Goal: Task Accomplishment & Management: Use online tool/utility

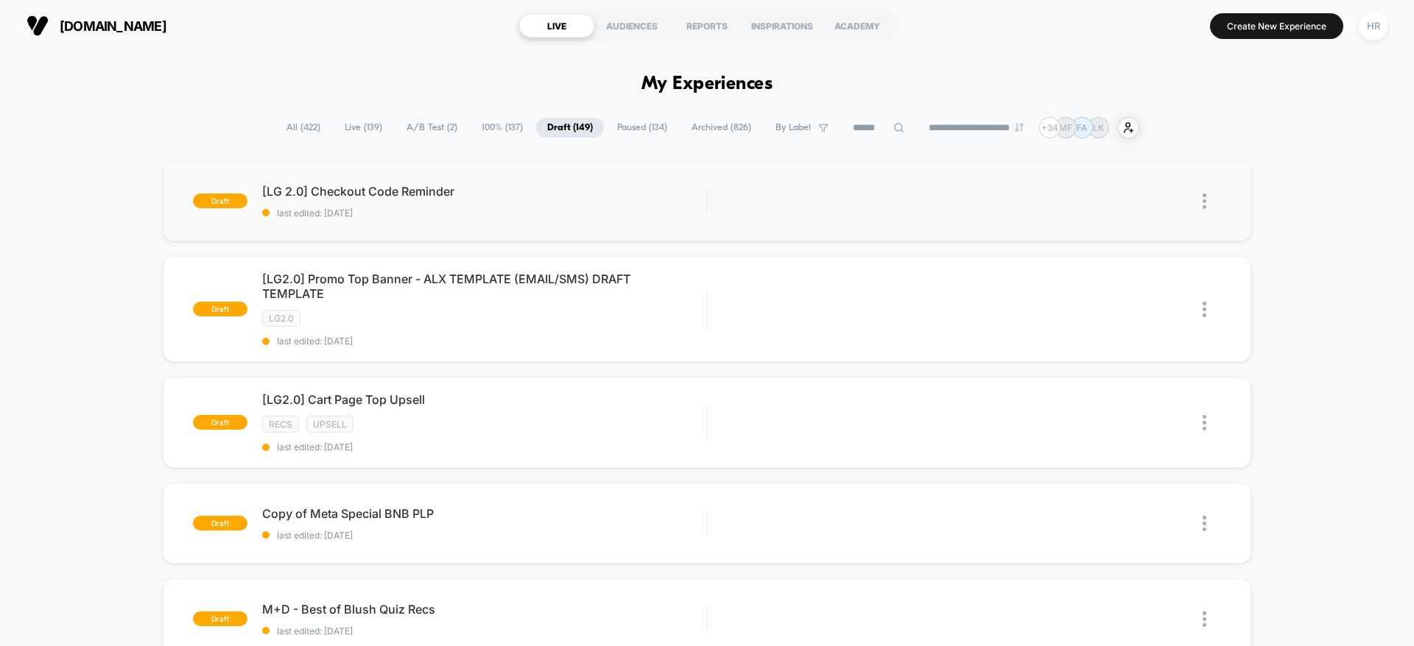
click at [1204, 203] on img at bounding box center [1204, 201] width 4 height 15
click at [1160, 231] on div "Preview Link" at bounding box center [1128, 235] width 133 height 33
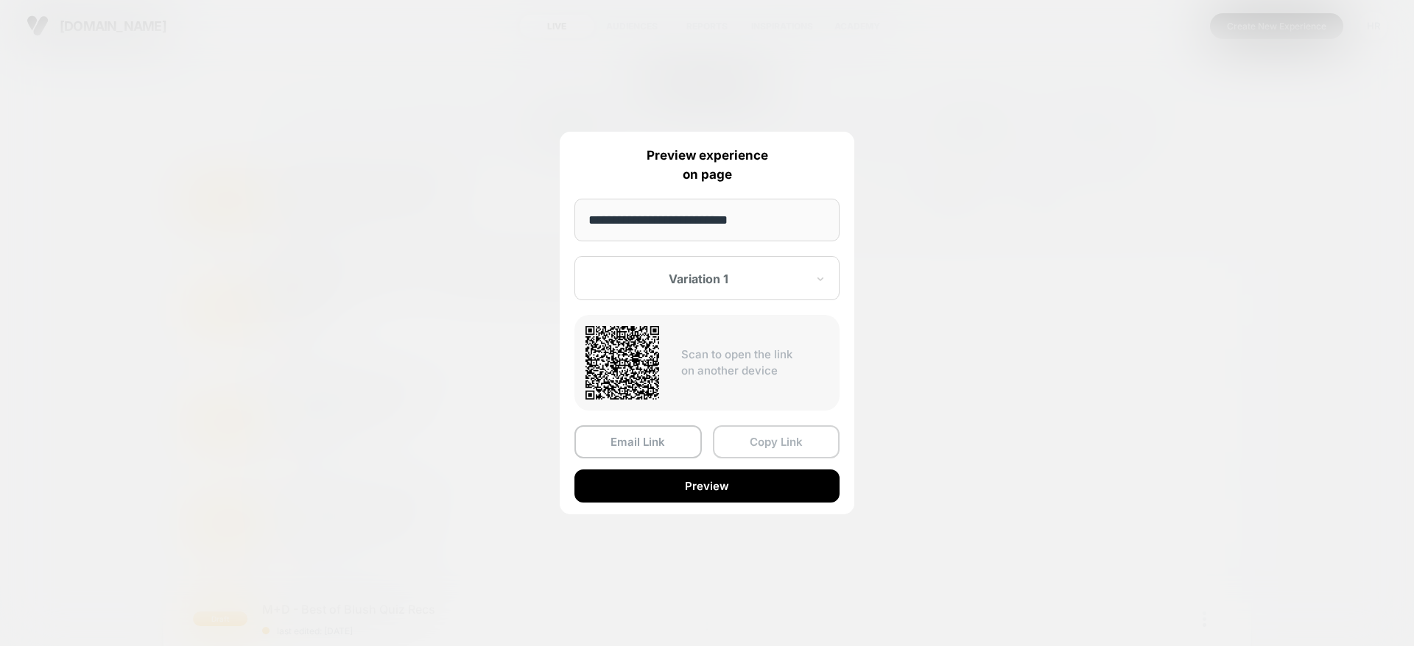
click at [763, 438] on button "Copy Link" at bounding box center [776, 442] width 127 height 33
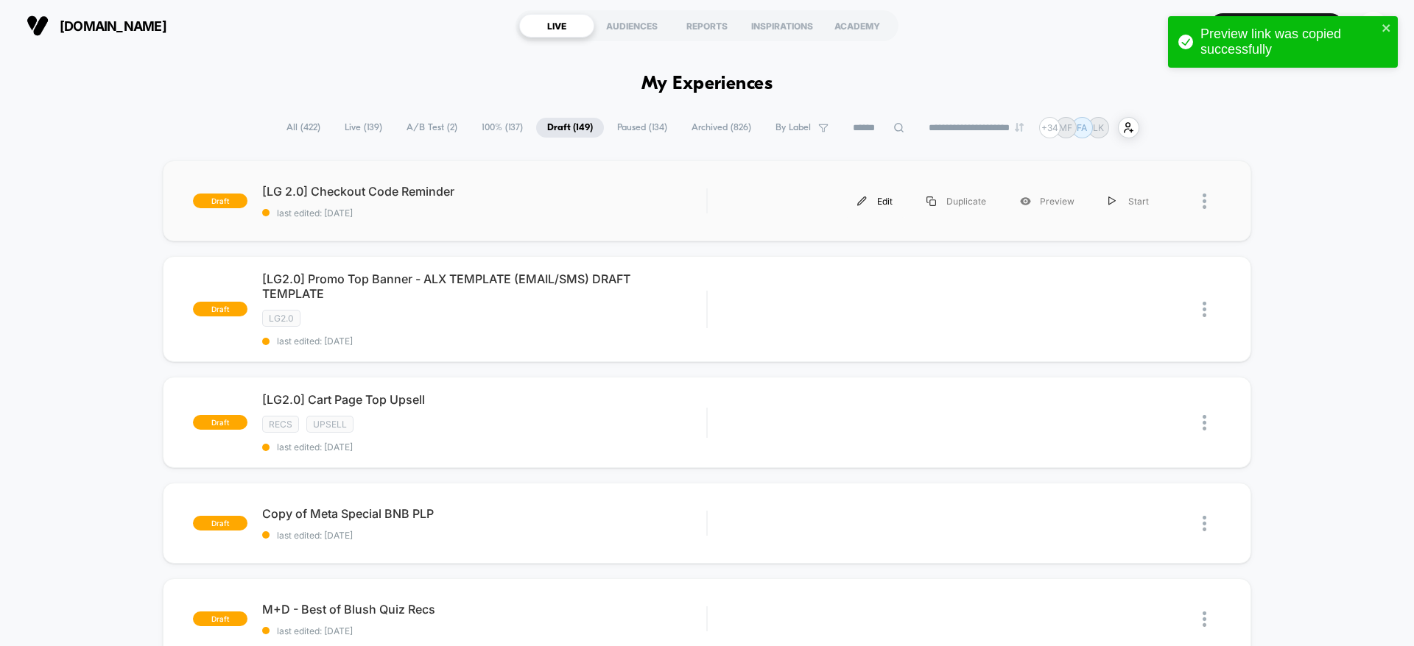
click at [875, 201] on div "Edit" at bounding box center [874, 201] width 69 height 33
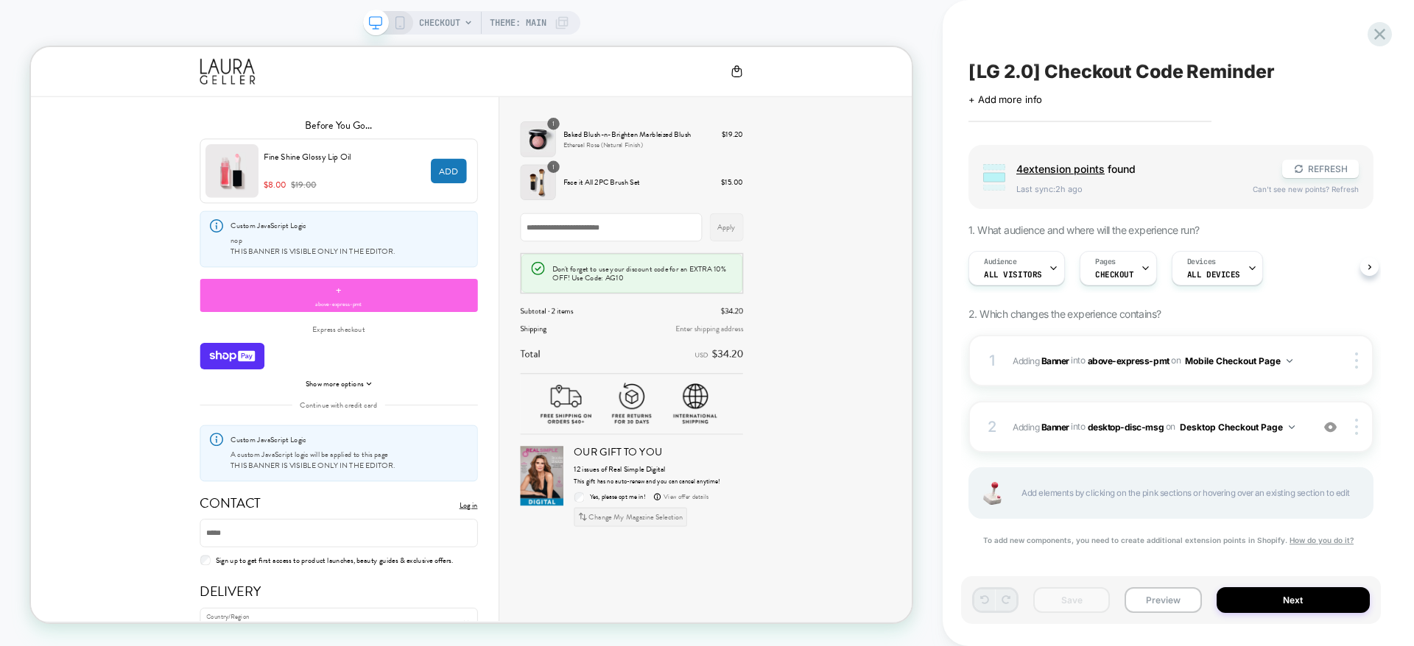
click at [396, 20] on icon at bounding box center [399, 22] width 13 height 13
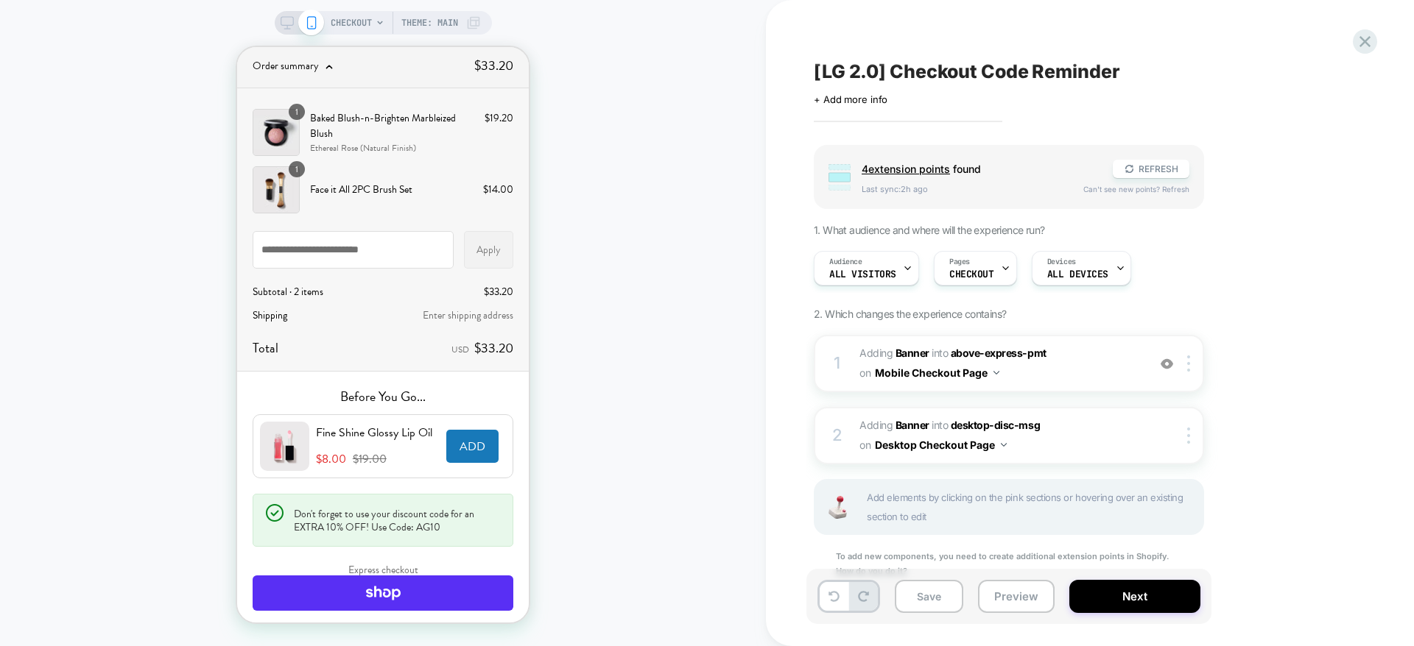
scroll to position [79, 0]
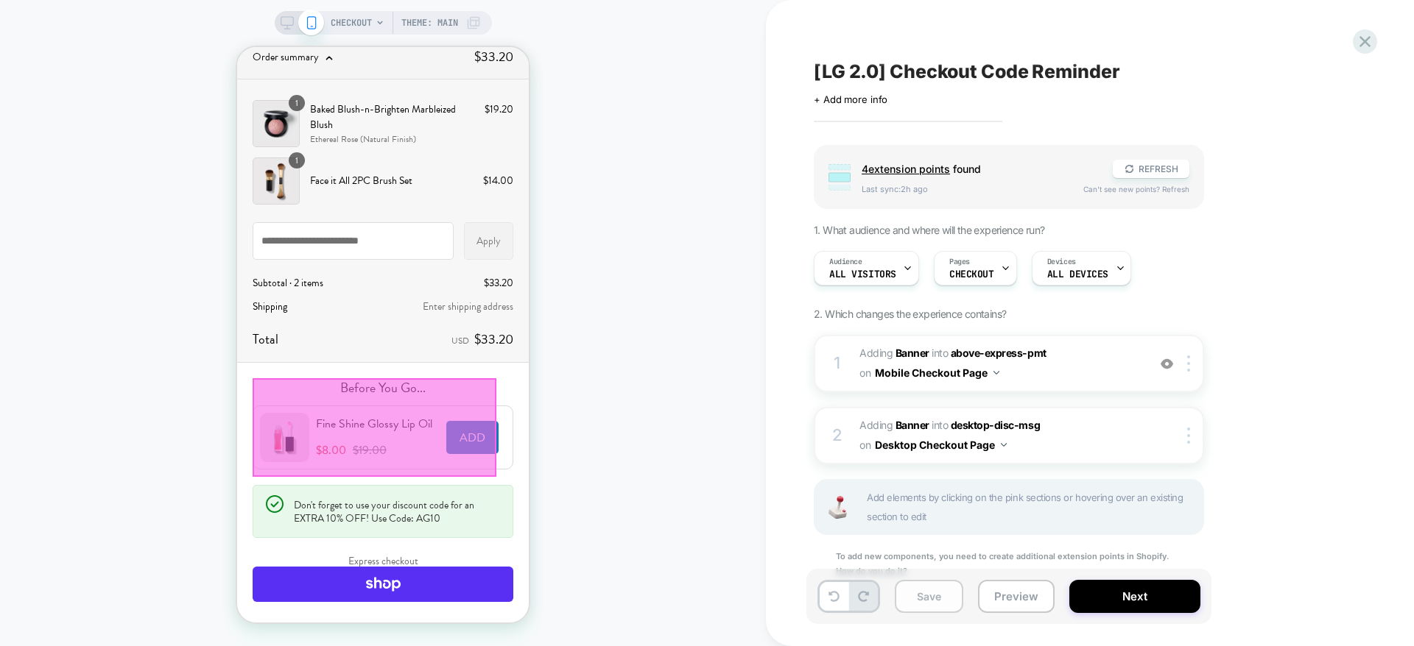
click at [931, 603] on button "Save" at bounding box center [929, 596] width 68 height 33
click at [1025, 601] on button "Preview" at bounding box center [1016, 596] width 77 height 33
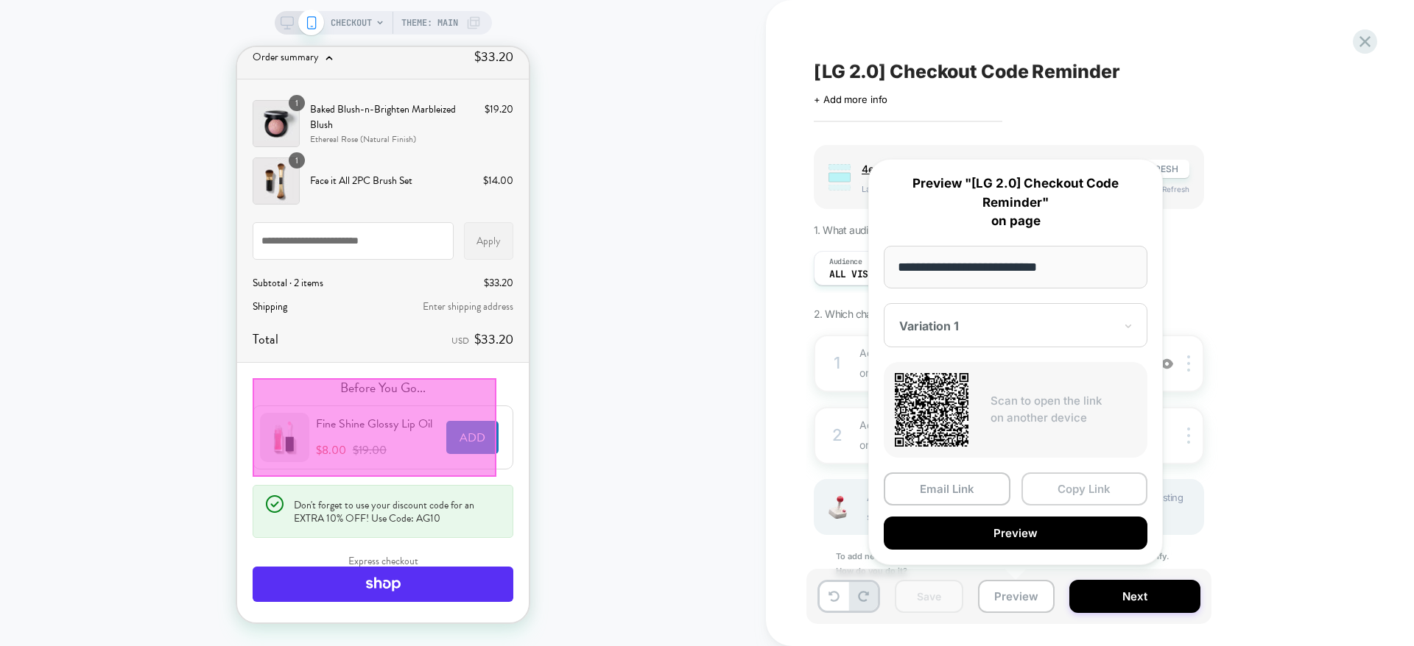
click at [1073, 493] on button "Copy Link" at bounding box center [1084, 489] width 127 height 33
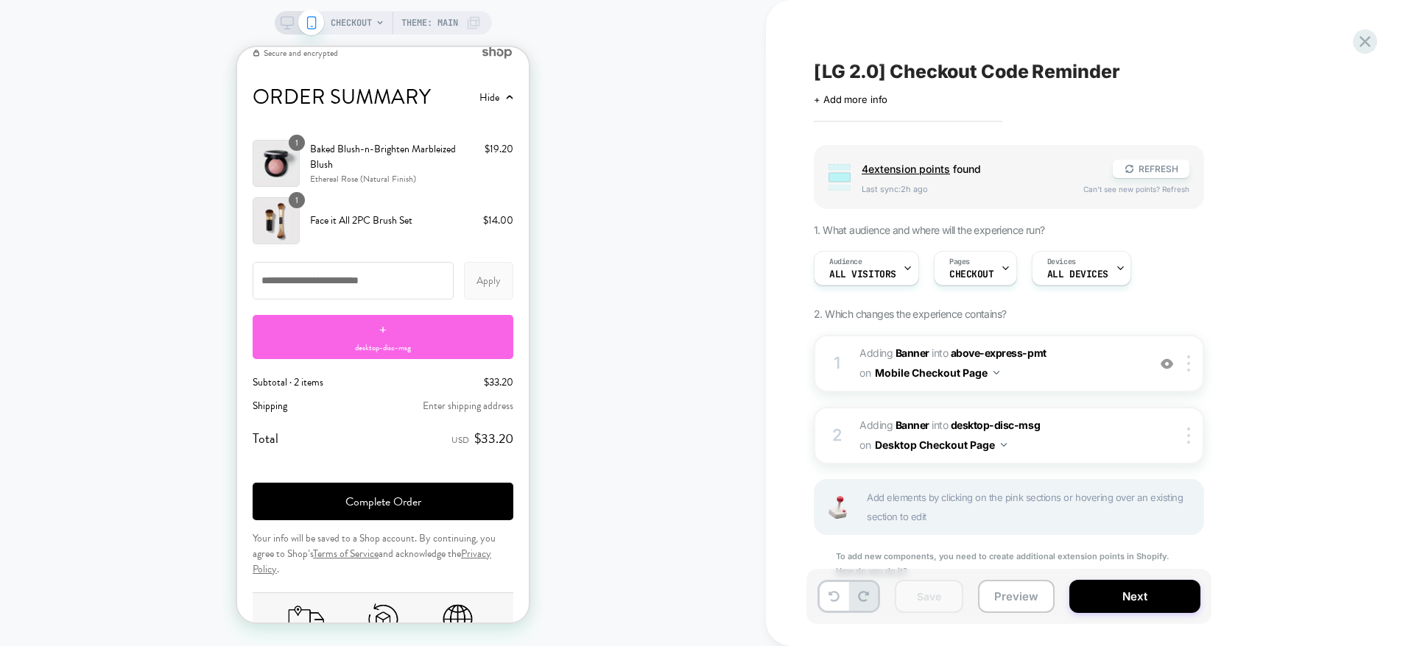
scroll to position [2204, 0]
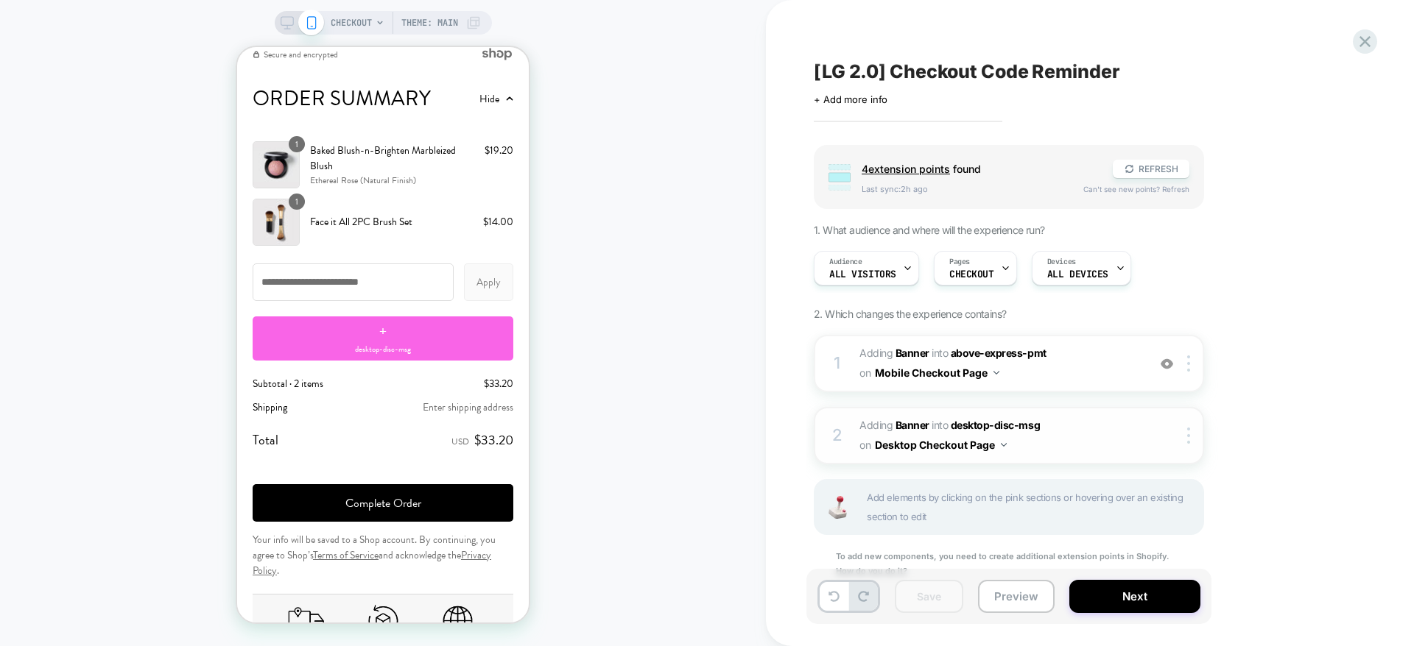
click at [979, 449] on button "Desktop Checkout Page" at bounding box center [941, 444] width 132 height 21
click at [1204, 434] on div "Group 4 extension point s found REFRESH Last sync: 2h ago Can't see new points?…" at bounding box center [1082, 380] width 537 height 471
click at [1185, 434] on div at bounding box center [1191, 436] width 24 height 16
click at [1186, 473] on div "Target All Devices" at bounding box center [1189, 472] width 131 height 40
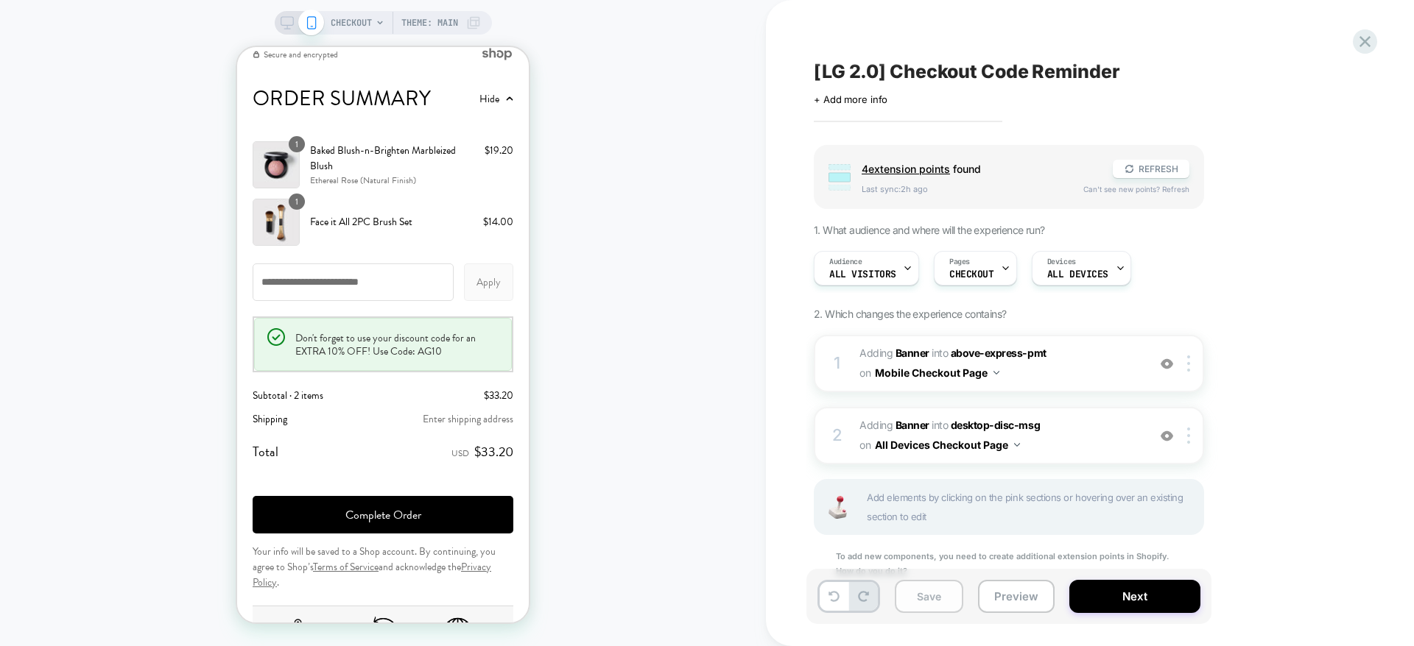
click at [931, 597] on button "Save" at bounding box center [929, 596] width 68 height 33
click at [1017, 590] on button "Preview" at bounding box center [1016, 596] width 77 height 33
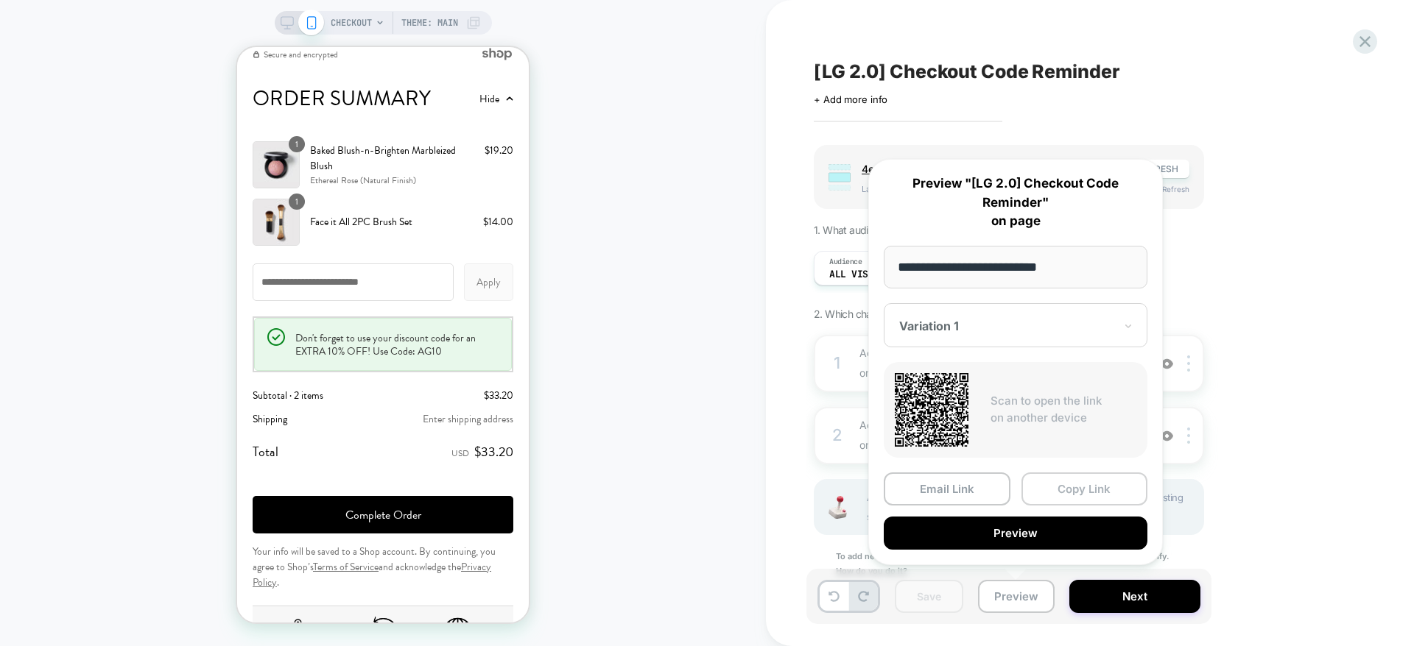
click at [1078, 481] on button "Copy Link" at bounding box center [1084, 489] width 127 height 33
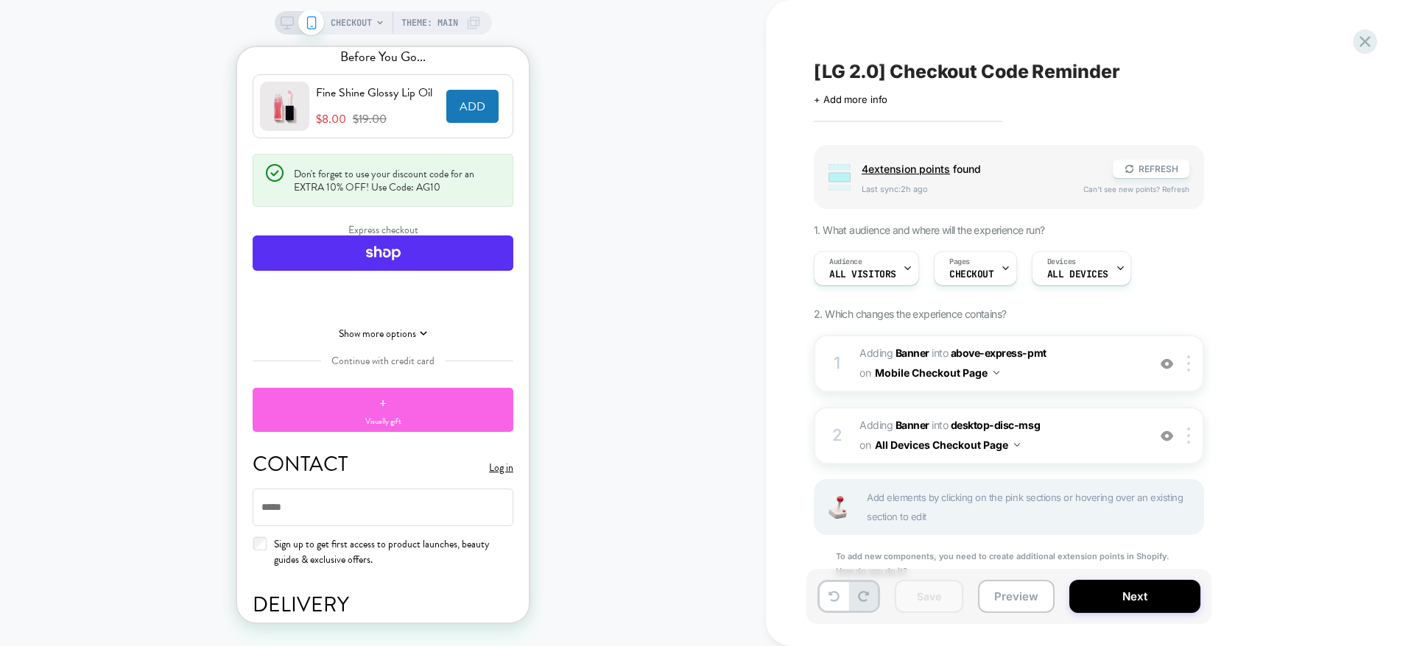
scroll to position [0, 0]
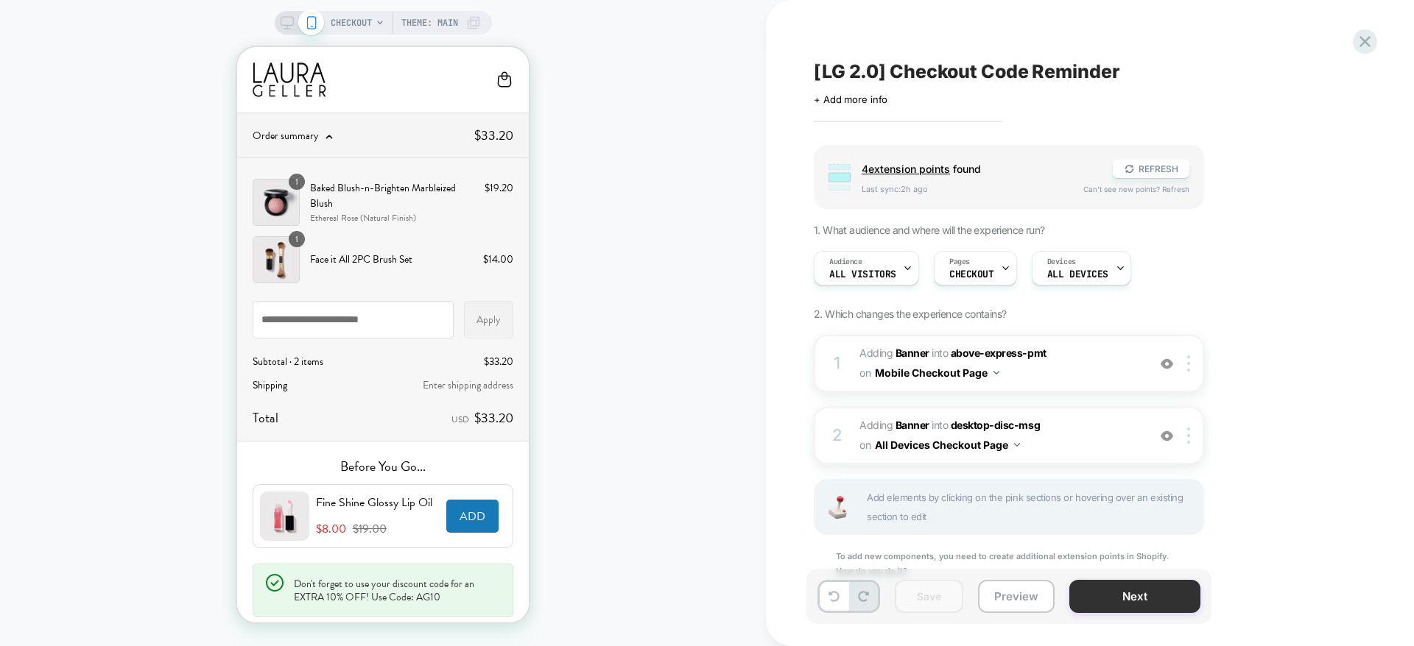
click at [1126, 596] on button "Next" at bounding box center [1134, 596] width 131 height 33
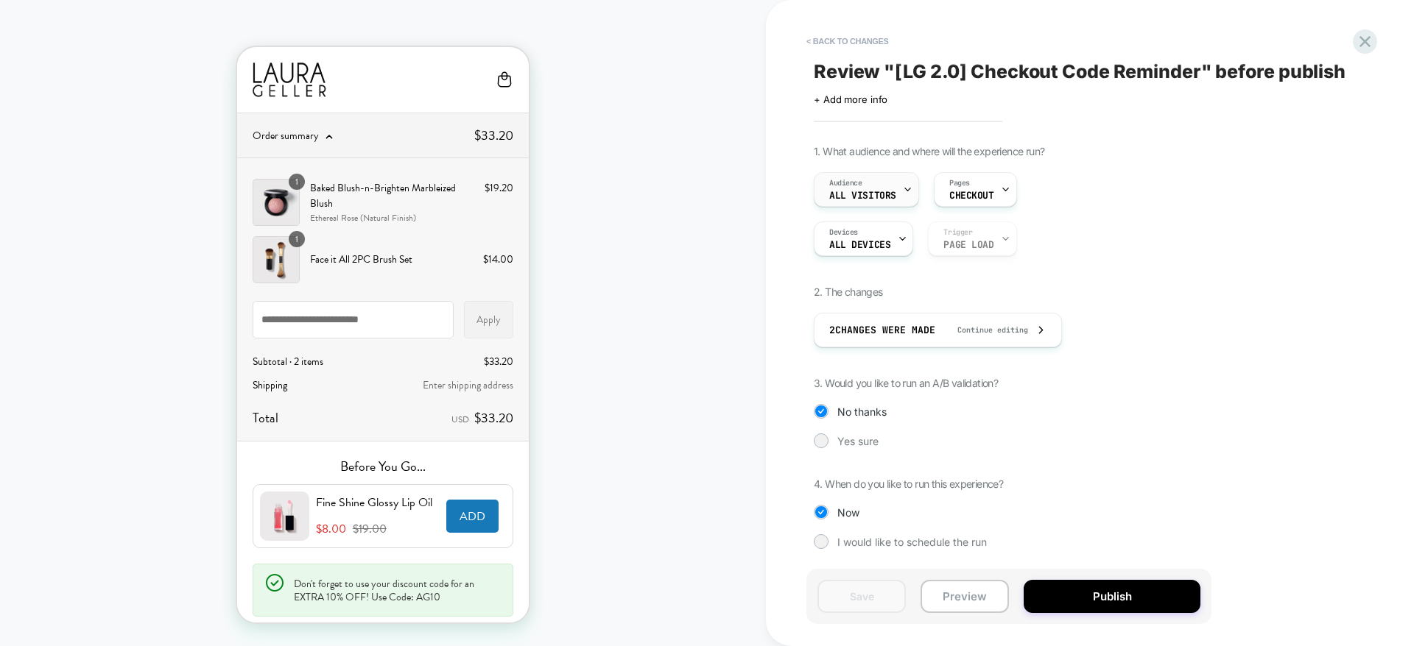
click at [876, 196] on span "All Visitors" at bounding box center [862, 196] width 67 height 10
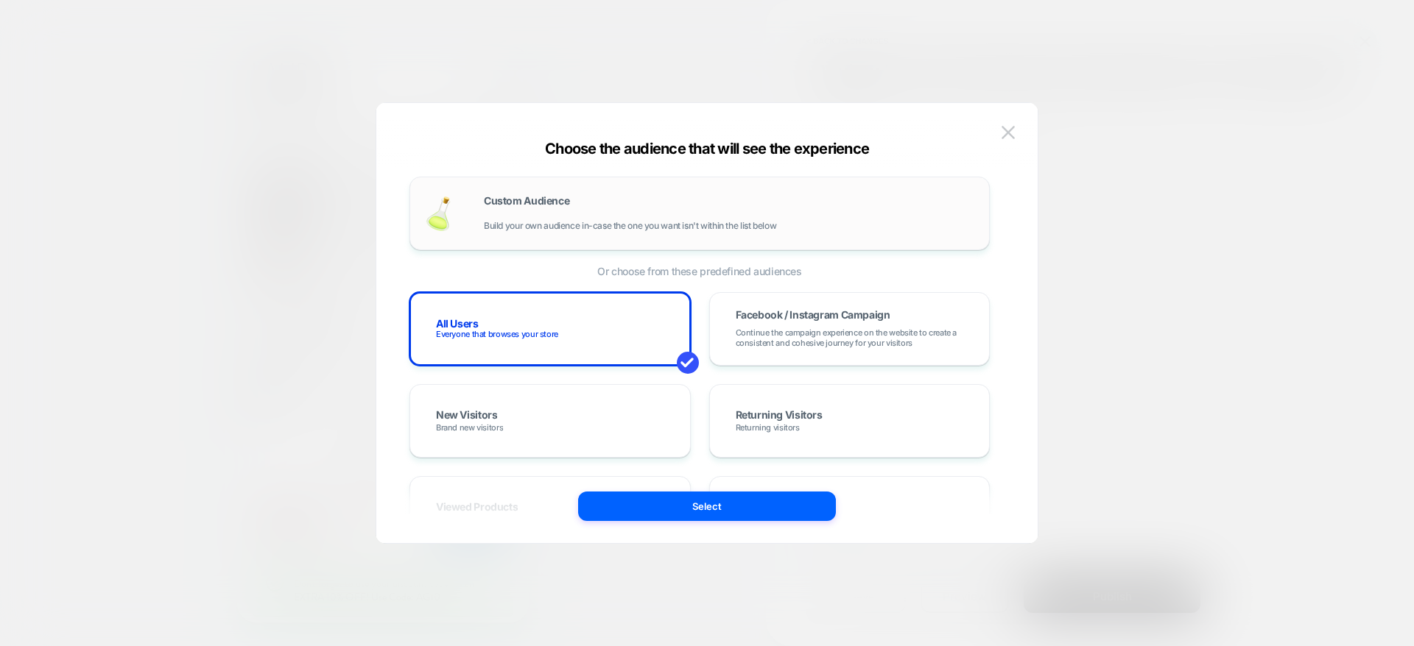
click at [657, 200] on div "Custom Audience Build your own audience in-case the one you want isn't within t…" at bounding box center [729, 213] width 490 height 35
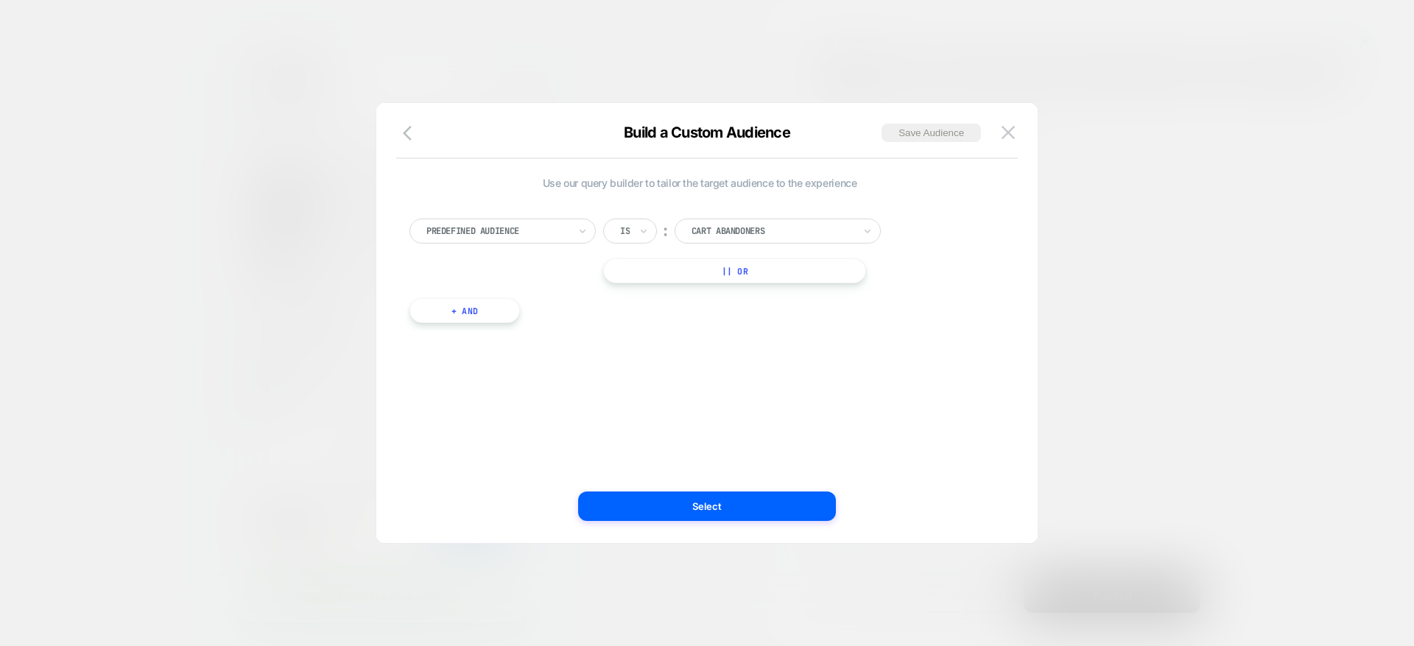
click at [535, 225] on div at bounding box center [497, 231] width 142 height 13
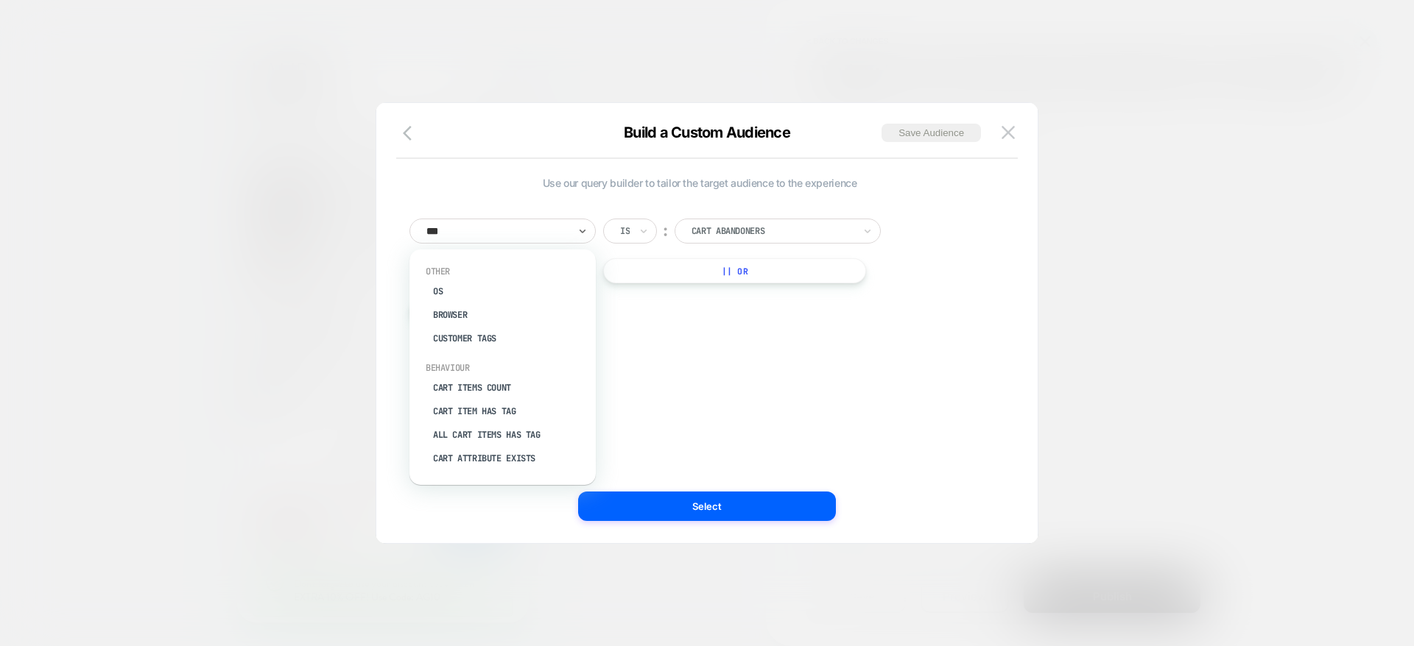
type input "****"
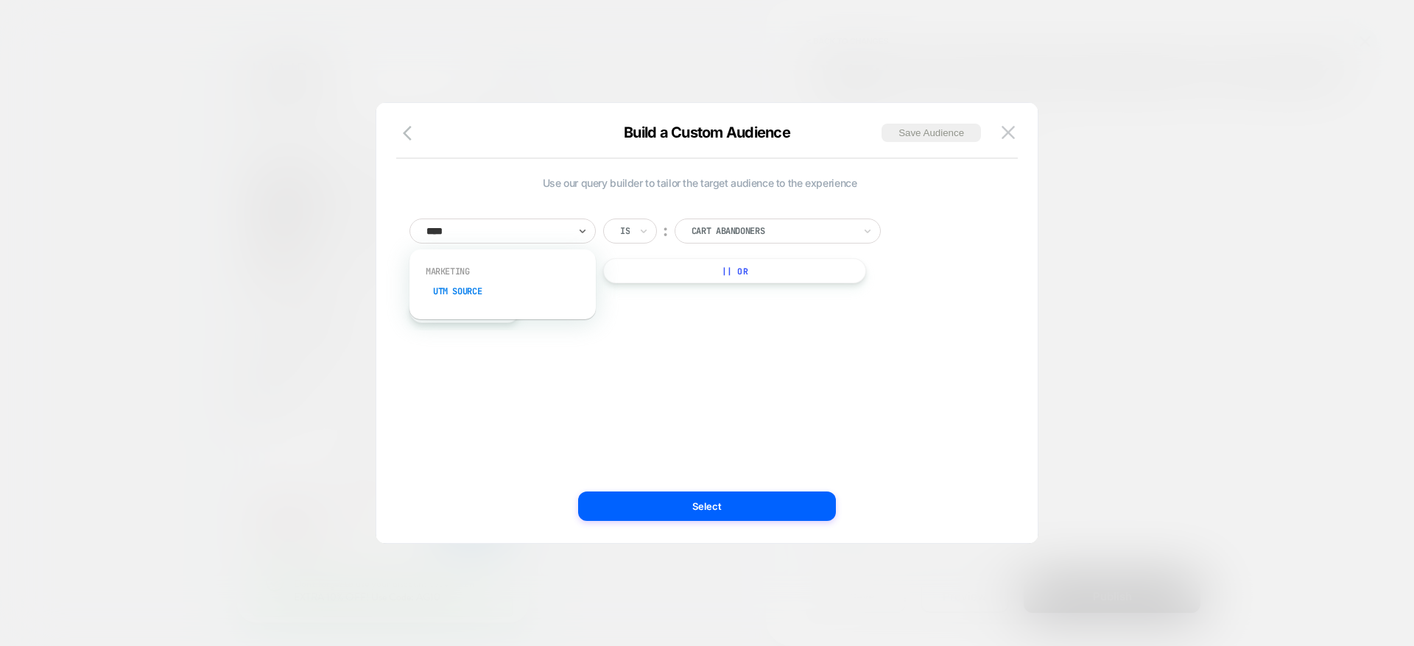
click at [518, 288] on div "UTM Source" at bounding box center [510, 292] width 172 height 24
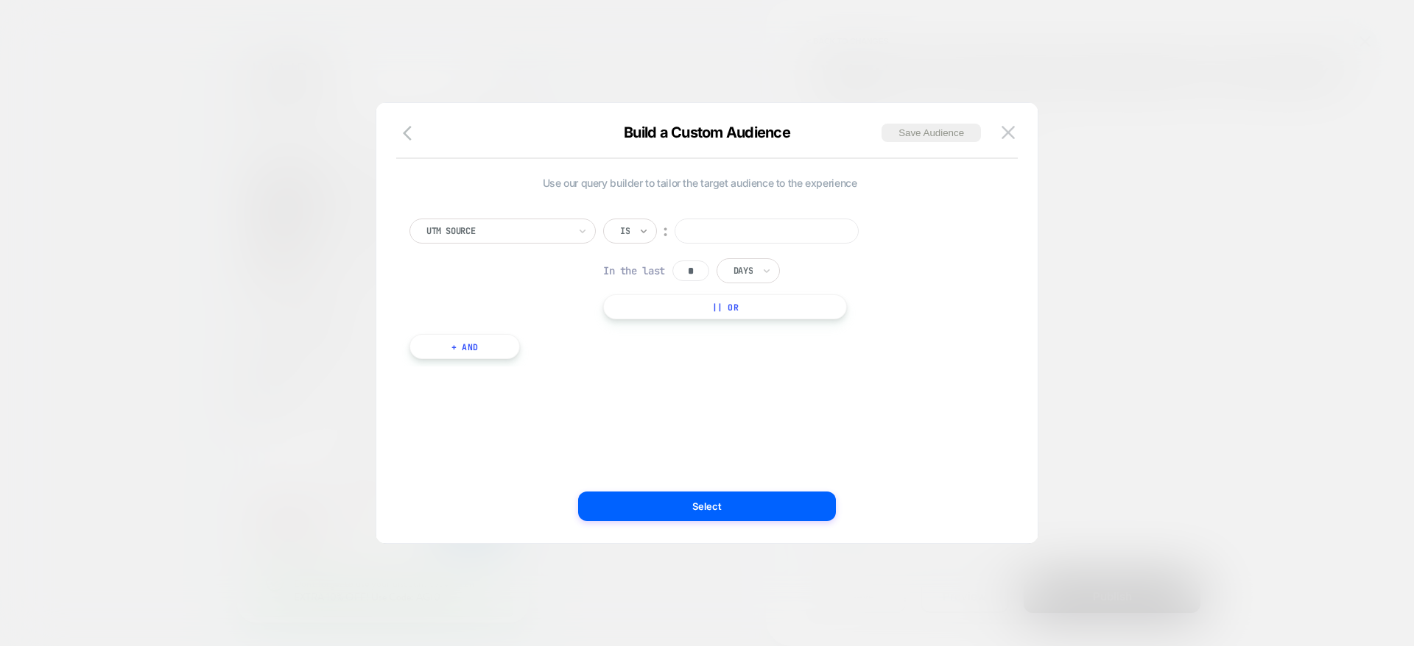
click at [643, 229] on icon at bounding box center [643, 231] width 10 height 15
click at [640, 226] on icon at bounding box center [643, 231] width 10 height 15
click at [641, 342] on div "Not includes" at bounding box center [666, 343] width 96 height 24
click at [737, 233] on input at bounding box center [815, 231] width 184 height 25
type input "*******"
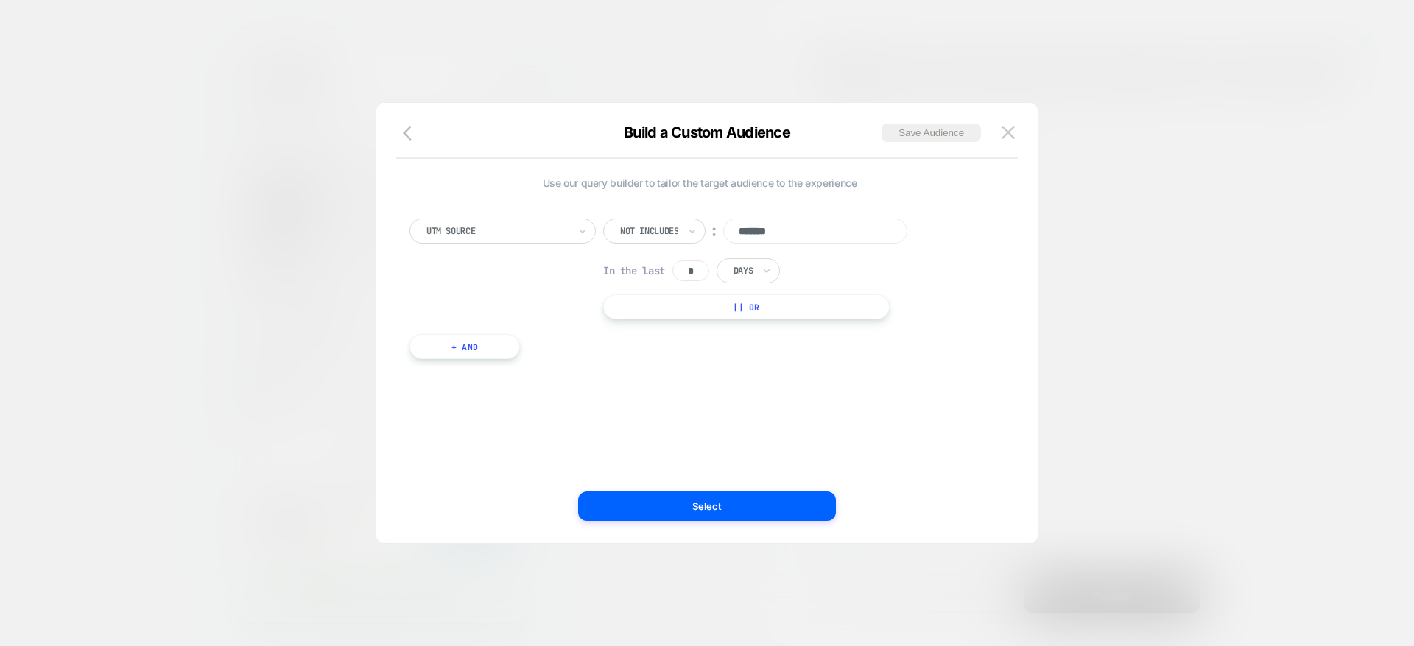
click at [646, 358] on div "UTM Source Not includes ︰ ******* In the last * Days || Or + And" at bounding box center [699, 282] width 595 height 170
click at [478, 354] on button "+ And" at bounding box center [464, 346] width 110 height 25
click at [529, 360] on div at bounding box center [534, 361] width 142 height 13
type input "****"
click at [509, 424] on div "UTM Source" at bounding box center [547, 422] width 172 height 24
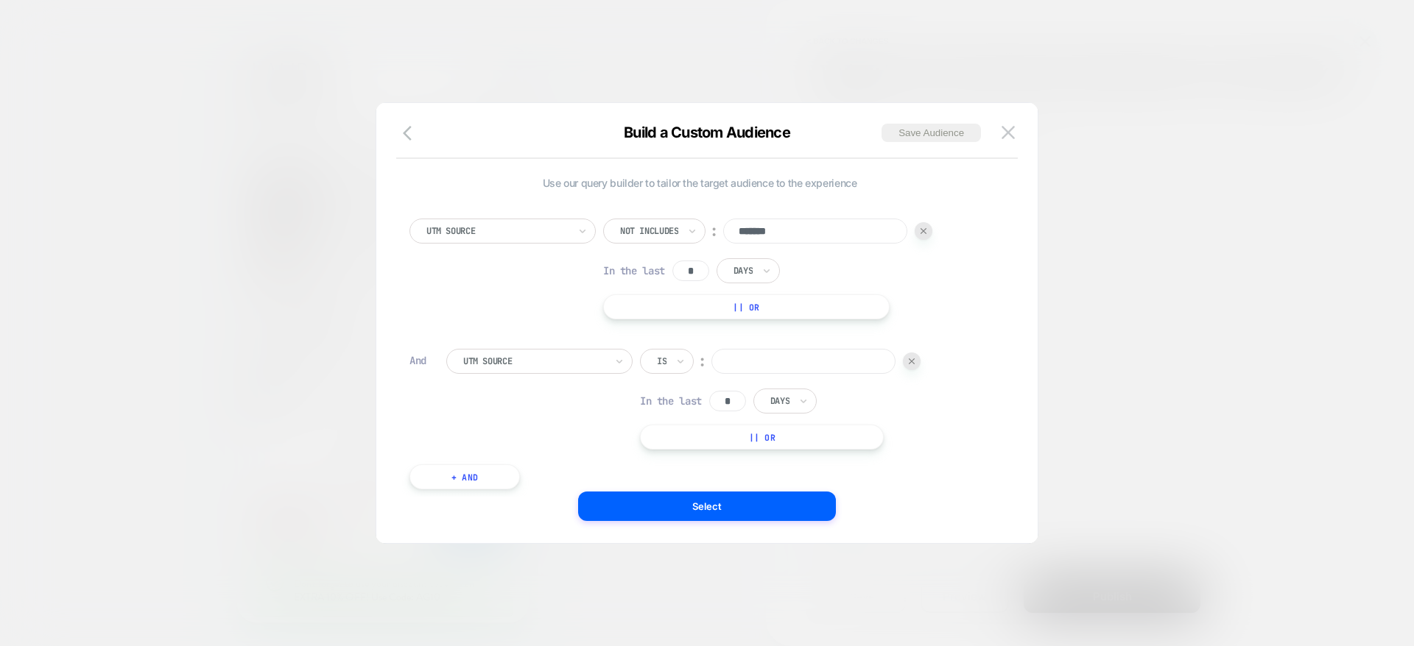
click at [674, 356] on div "Is" at bounding box center [667, 361] width 54 height 25
click at [674, 359] on div "Is" at bounding box center [667, 361] width 54 height 25
click at [668, 475] on div "Not includes" at bounding box center [703, 473] width 96 height 24
click at [797, 361] on input at bounding box center [852, 361] width 184 height 25
type input "********"
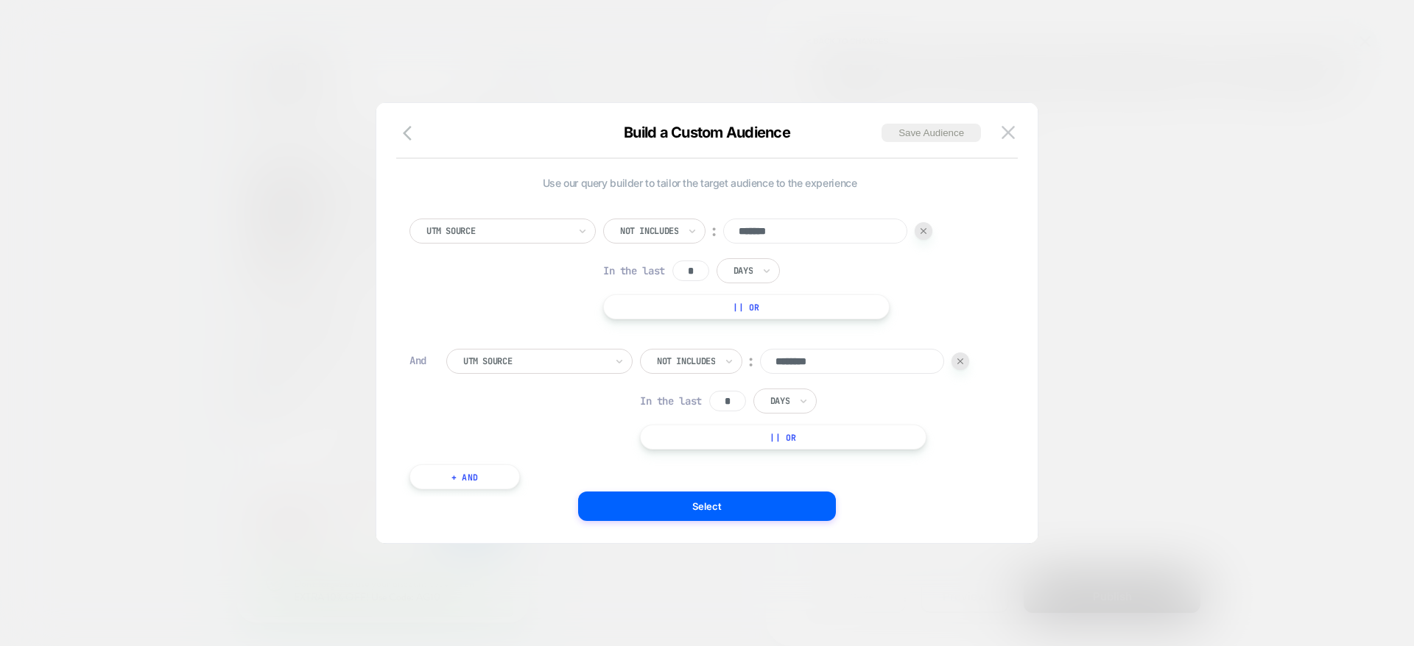
click at [514, 421] on div "UTM Source Not includes ︰ ******** In the last * Days || Or" at bounding box center [717, 399] width 543 height 101
click at [716, 502] on button "Select" at bounding box center [707, 506] width 258 height 29
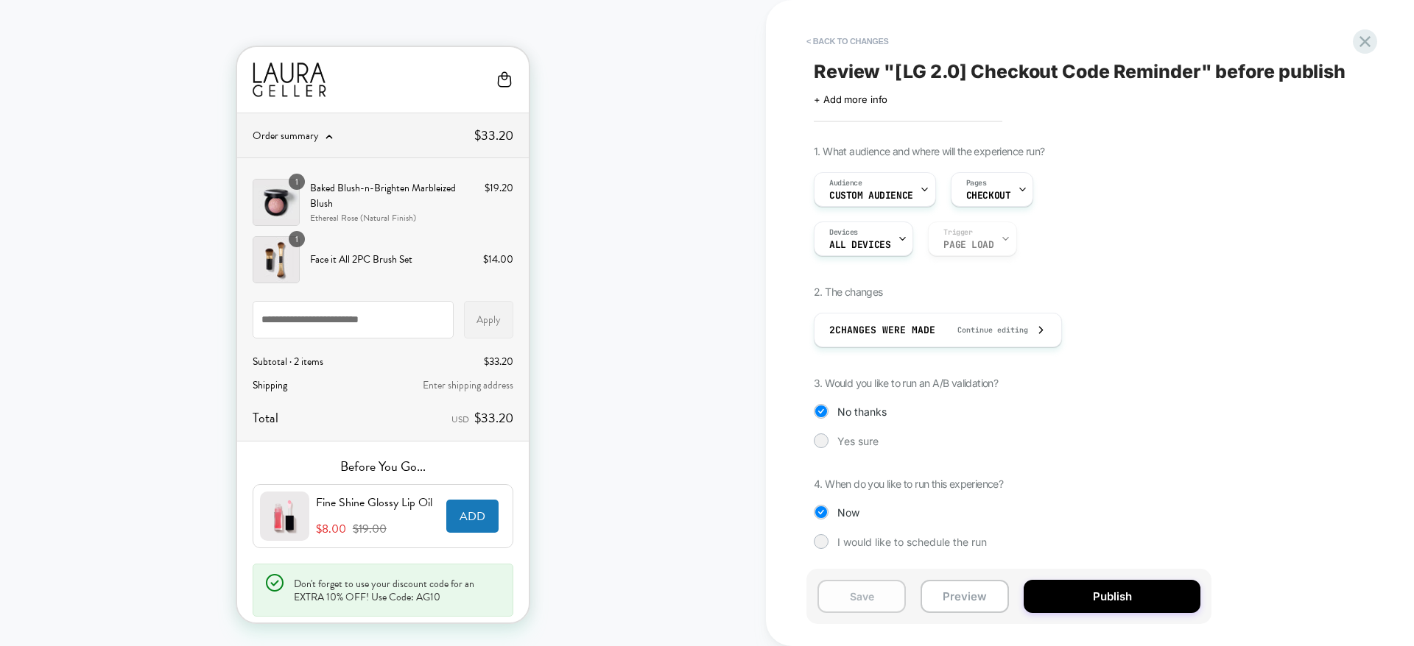
click at [884, 598] on button "Save" at bounding box center [861, 596] width 88 height 33
click at [909, 186] on div "Audience Custom Audience" at bounding box center [870, 189] width 113 height 33
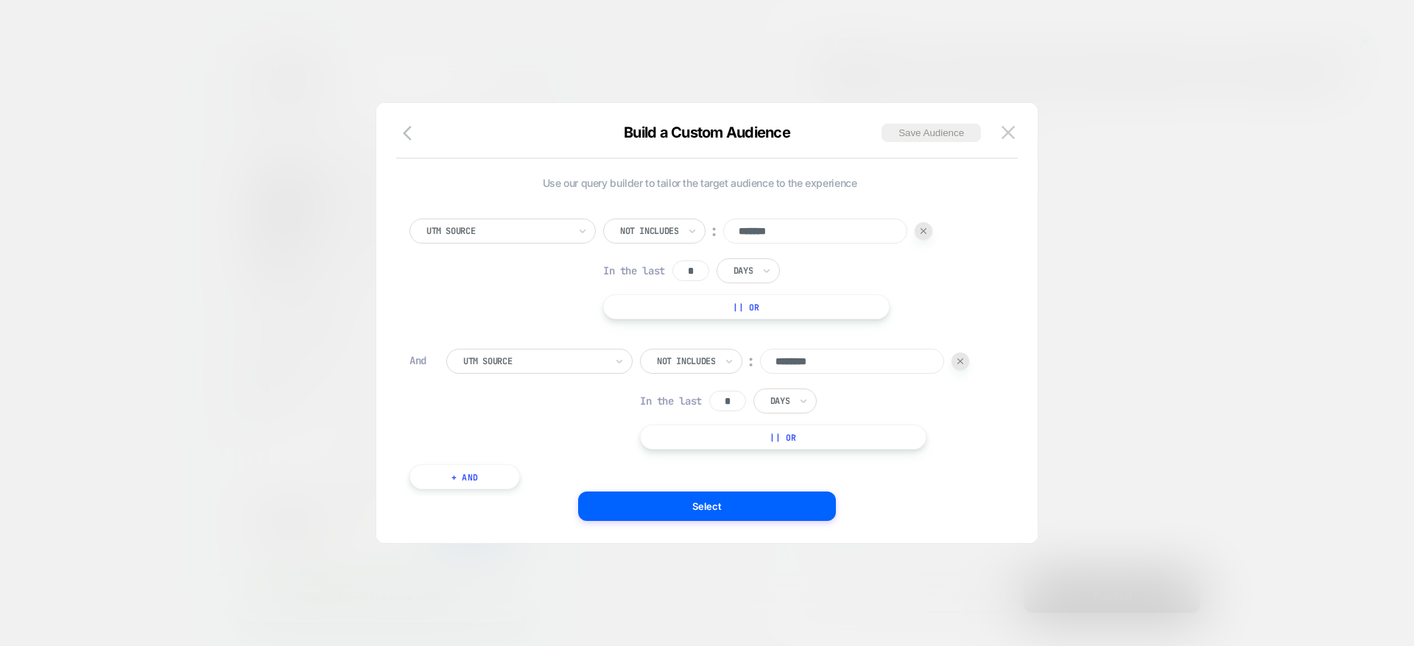
click at [1249, 343] on div at bounding box center [707, 323] width 1414 height 646
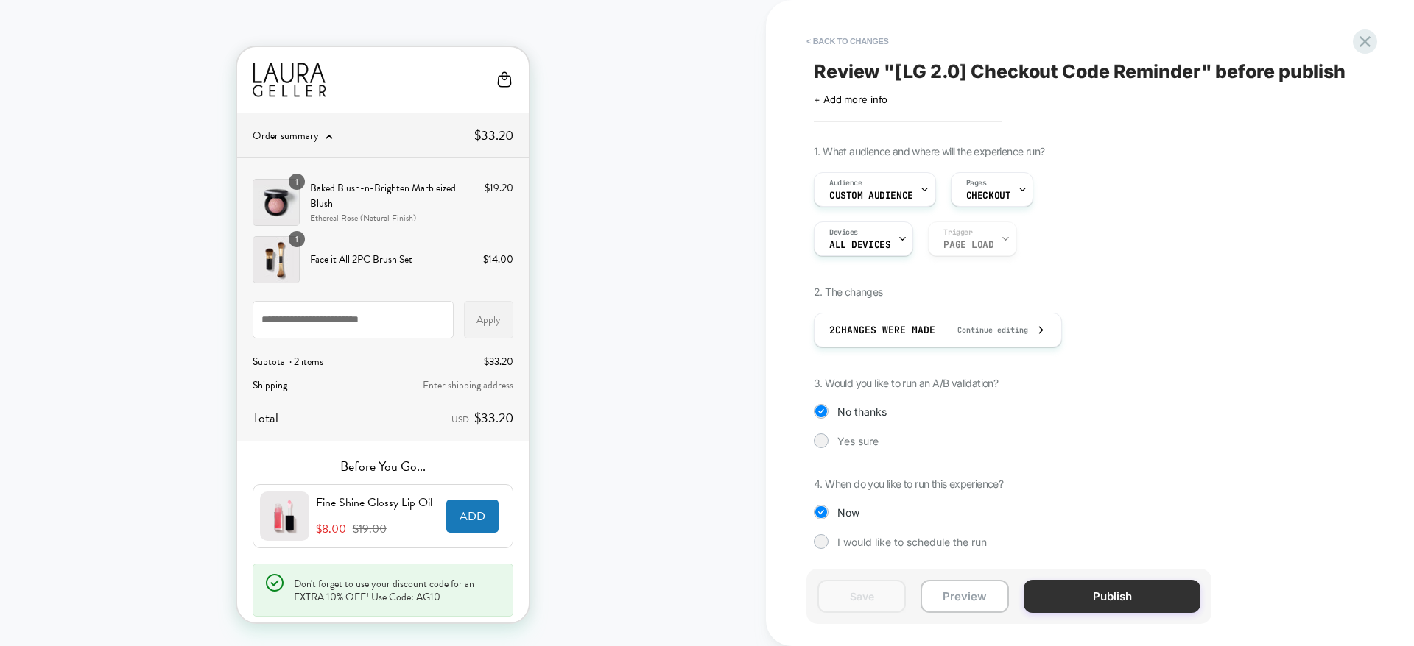
click at [1093, 589] on button "Publish" at bounding box center [1111, 596] width 177 height 33
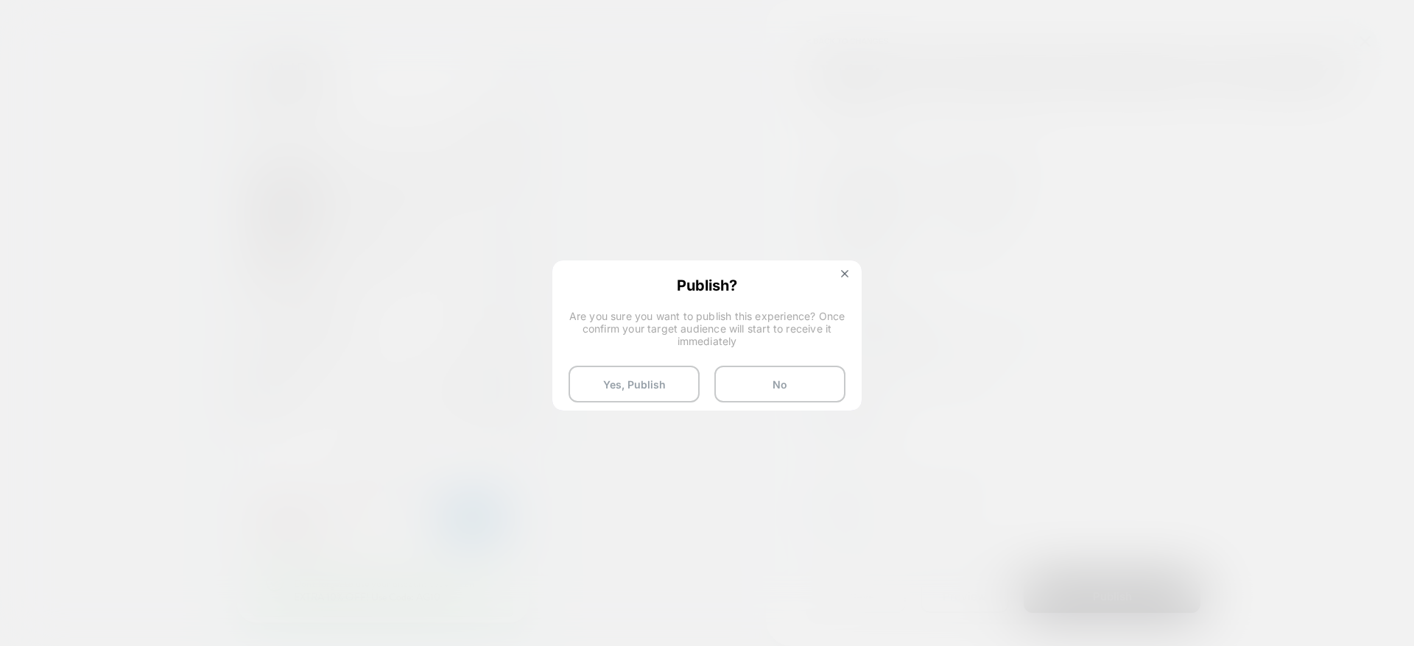
click at [622, 363] on div "Publish? Are you sure you want to publish this experience? Once confirm your ta…" at bounding box center [707, 339] width 306 height 155
click at [626, 367] on button "Yes, Publish" at bounding box center [633, 384] width 131 height 37
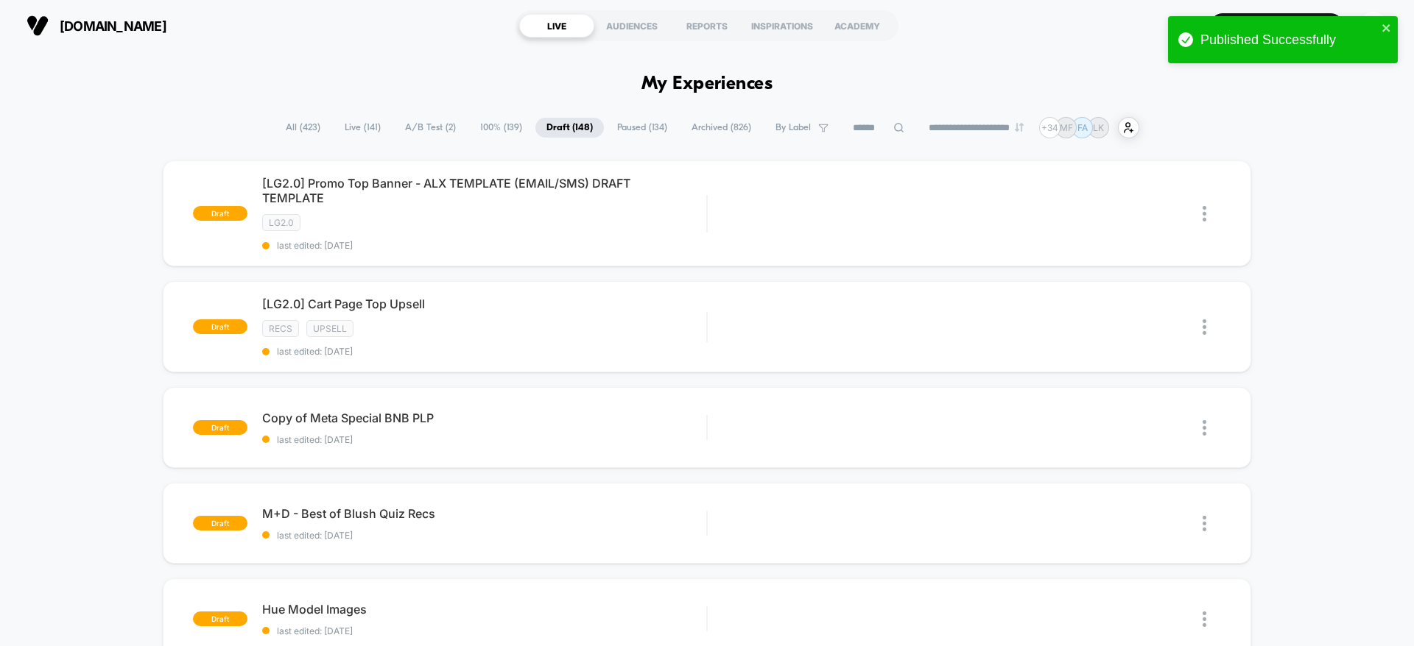
click at [417, 131] on span "A/B Test ( 2 )" at bounding box center [430, 128] width 73 height 20
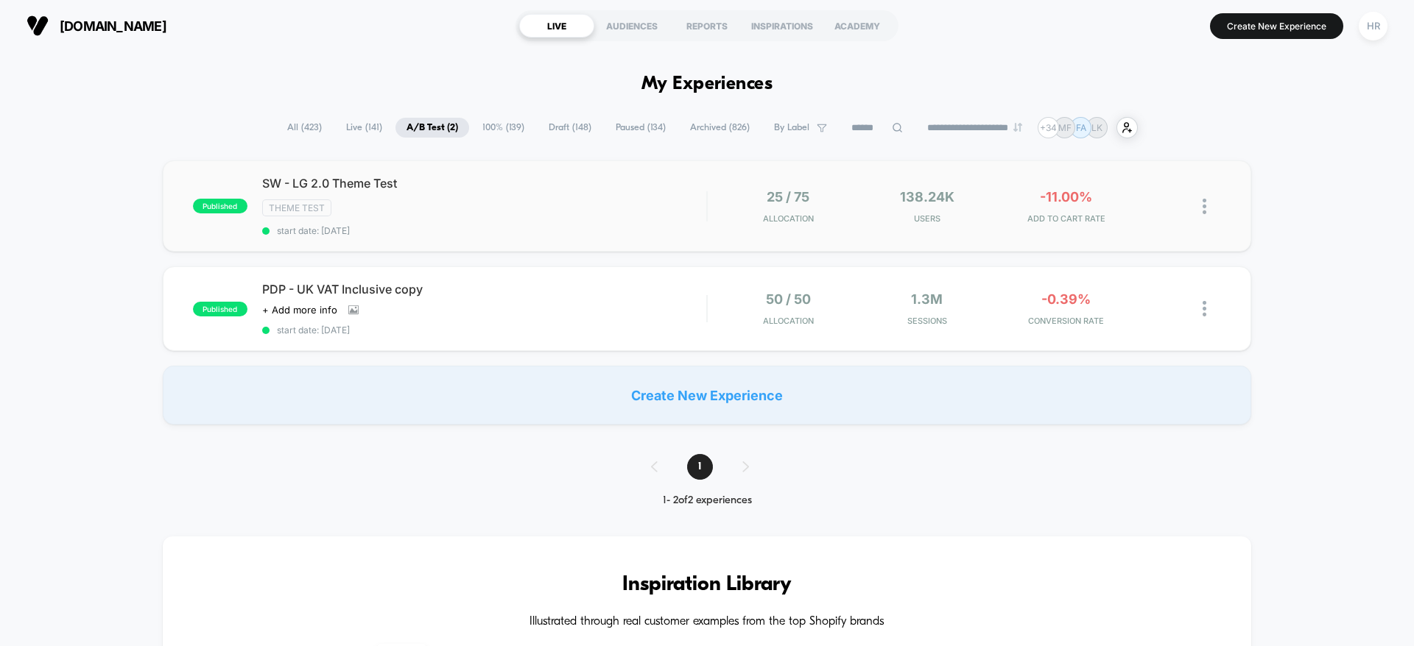
click at [514, 242] on div "published SW - LG 2.0 Theme Test Theme Test start date: [DATE] 25 / 75 Allocati…" at bounding box center [707, 206] width 1088 height 91
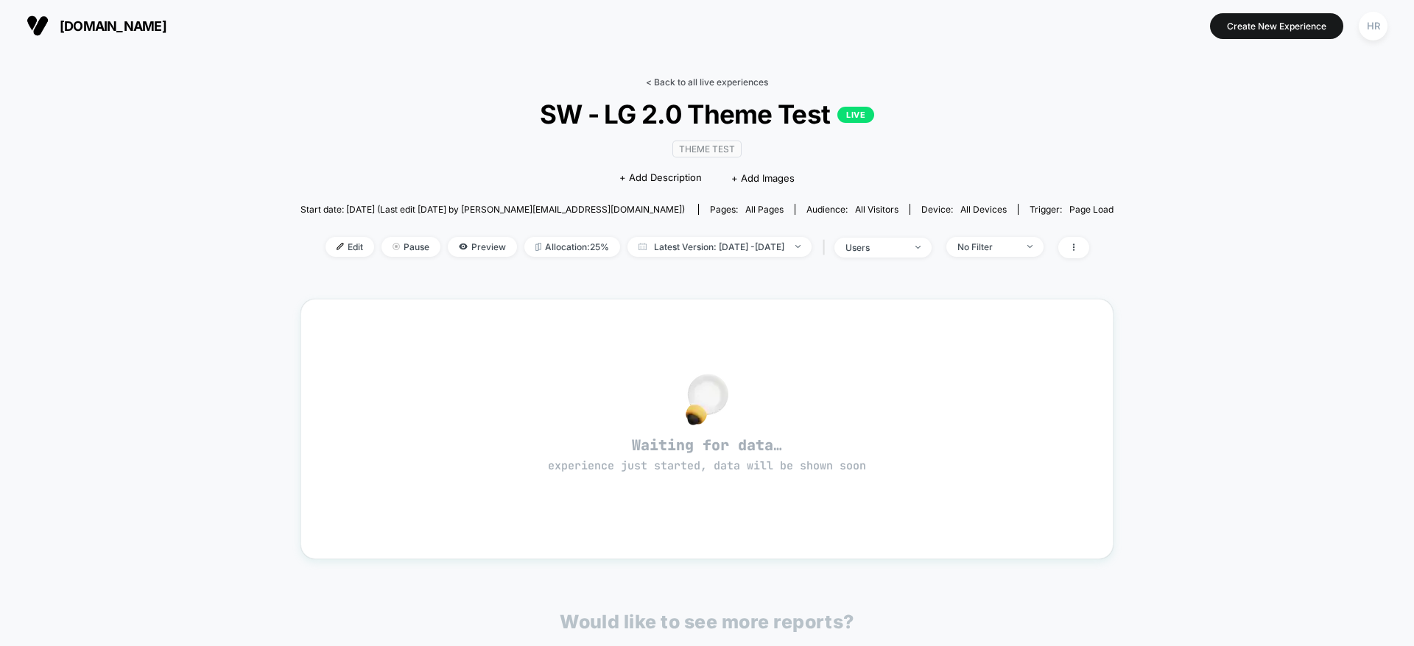
click at [713, 82] on link "< Back to all live experiences" at bounding box center [707, 82] width 122 height 11
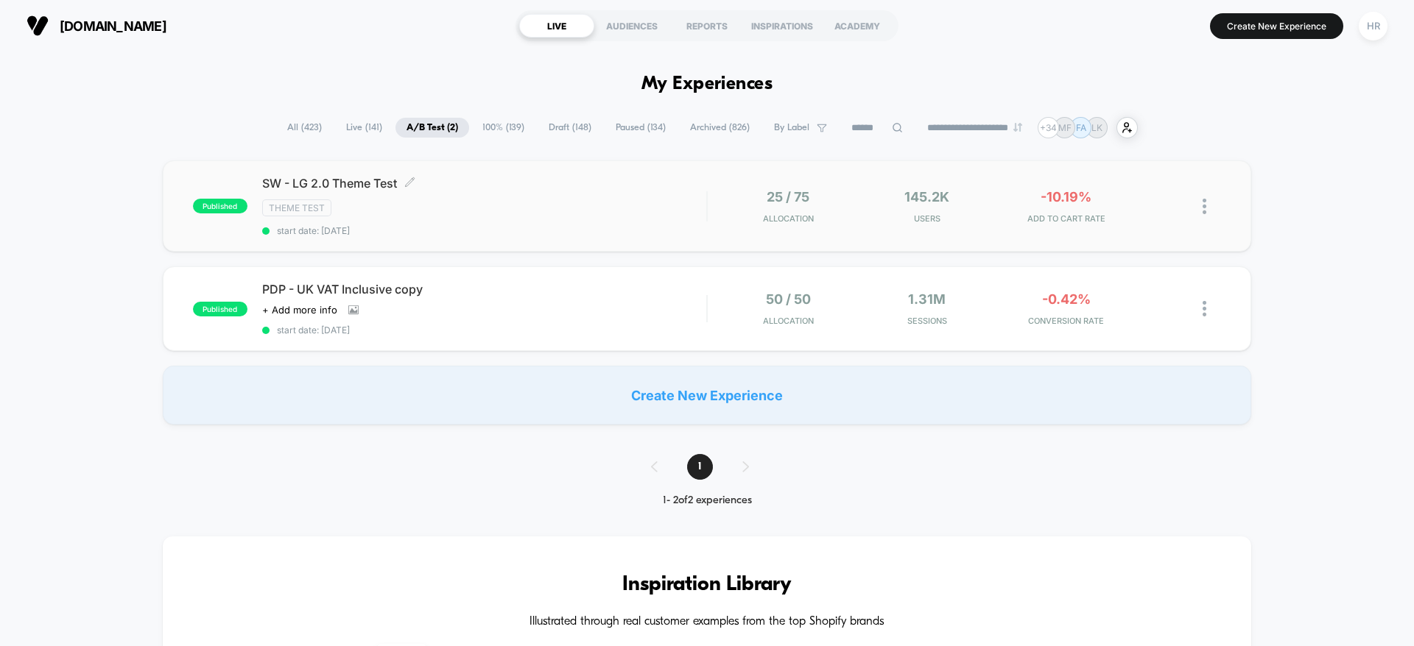
click at [615, 204] on div "Theme Test" at bounding box center [484, 208] width 444 height 17
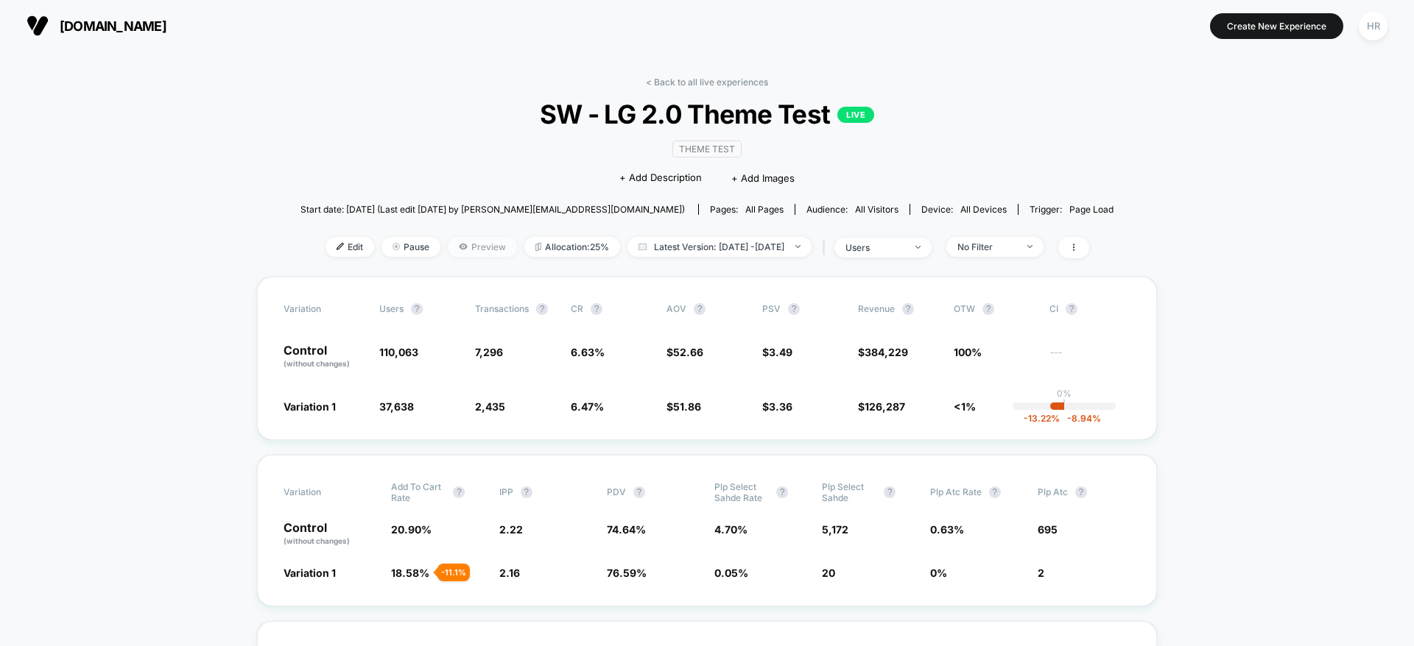
click at [448, 250] on span "Preview" at bounding box center [482, 247] width 69 height 20
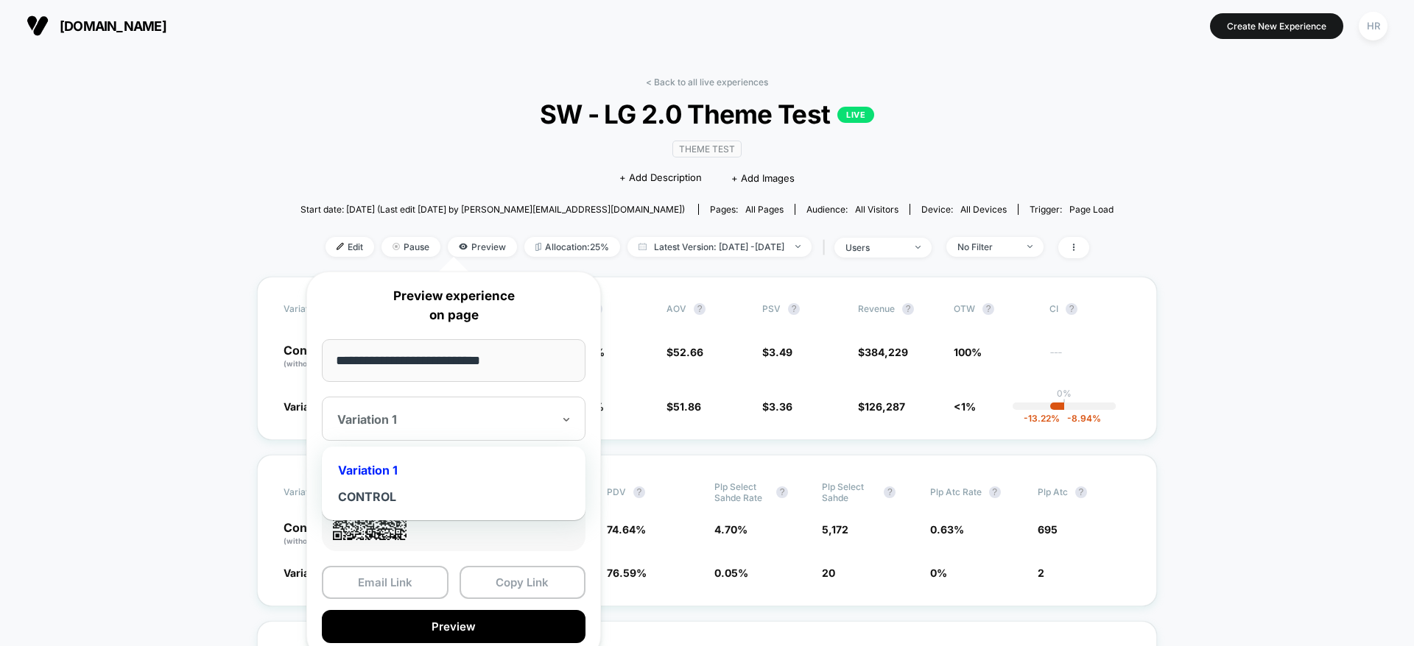
click at [434, 423] on div at bounding box center [444, 419] width 215 height 15
click at [396, 494] on div "CONTROL" at bounding box center [453, 497] width 249 height 27
click at [529, 577] on button "Copy Link" at bounding box center [522, 582] width 127 height 33
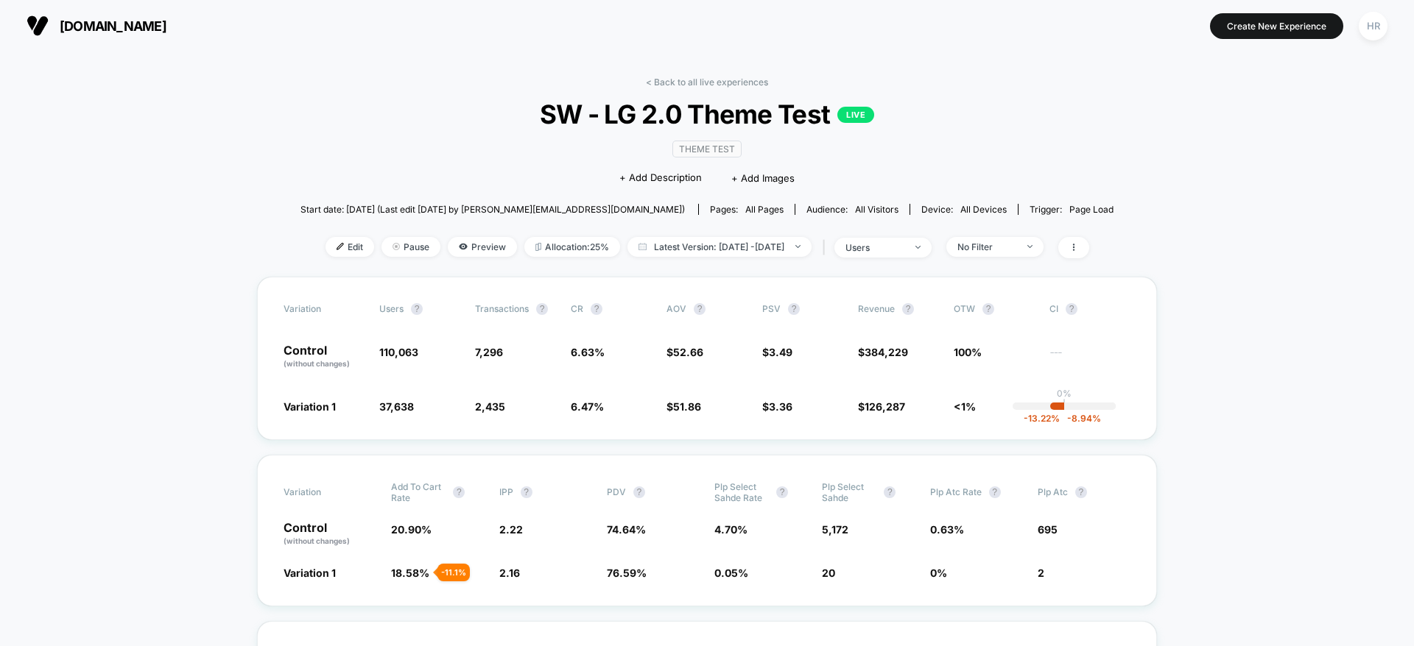
click at [452, 258] on div "< Back to all live experiences SW - LG 2.0 Theme Test LIVE Theme Test Click to …" at bounding box center [706, 177] width 813 height 200
click at [452, 253] on span "Preview" at bounding box center [482, 247] width 69 height 20
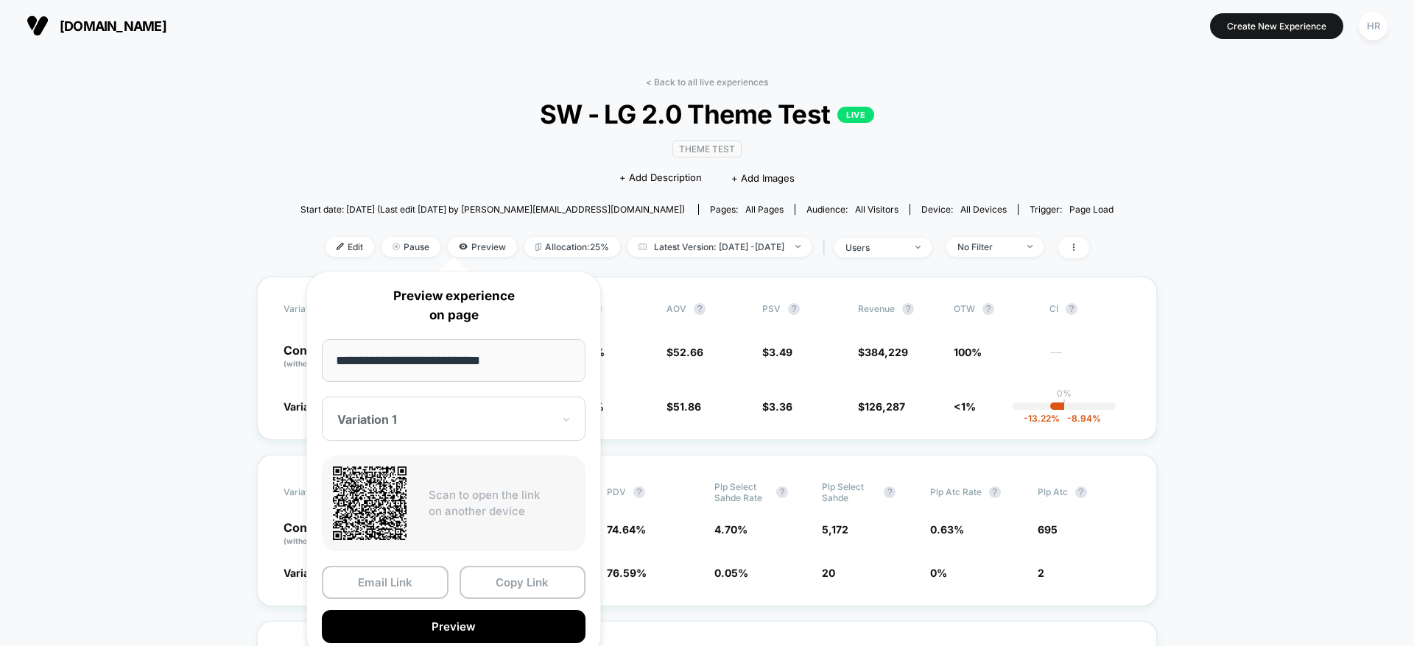
click at [442, 424] on div at bounding box center [444, 419] width 215 height 15
click at [391, 503] on div "CONTROL" at bounding box center [453, 497] width 249 height 27
click at [534, 579] on button "Copy Link" at bounding box center [522, 582] width 127 height 33
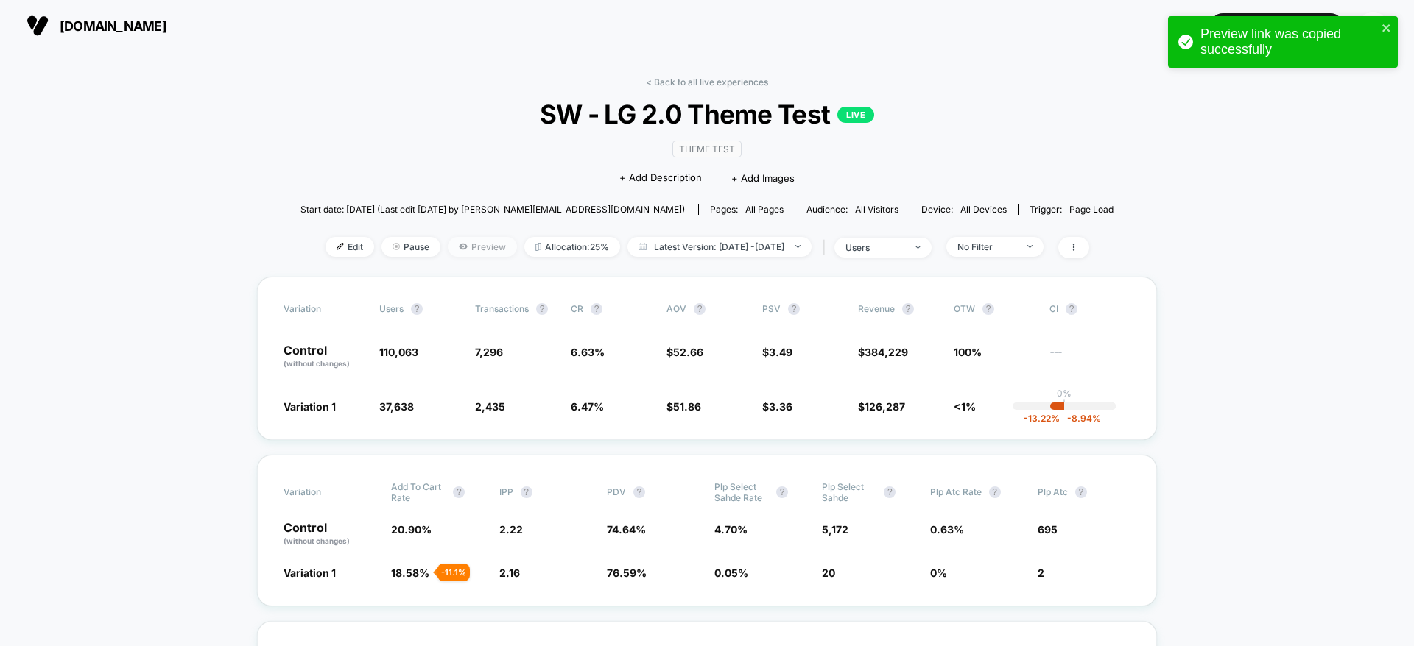
click at [469, 252] on span "Preview" at bounding box center [482, 247] width 69 height 20
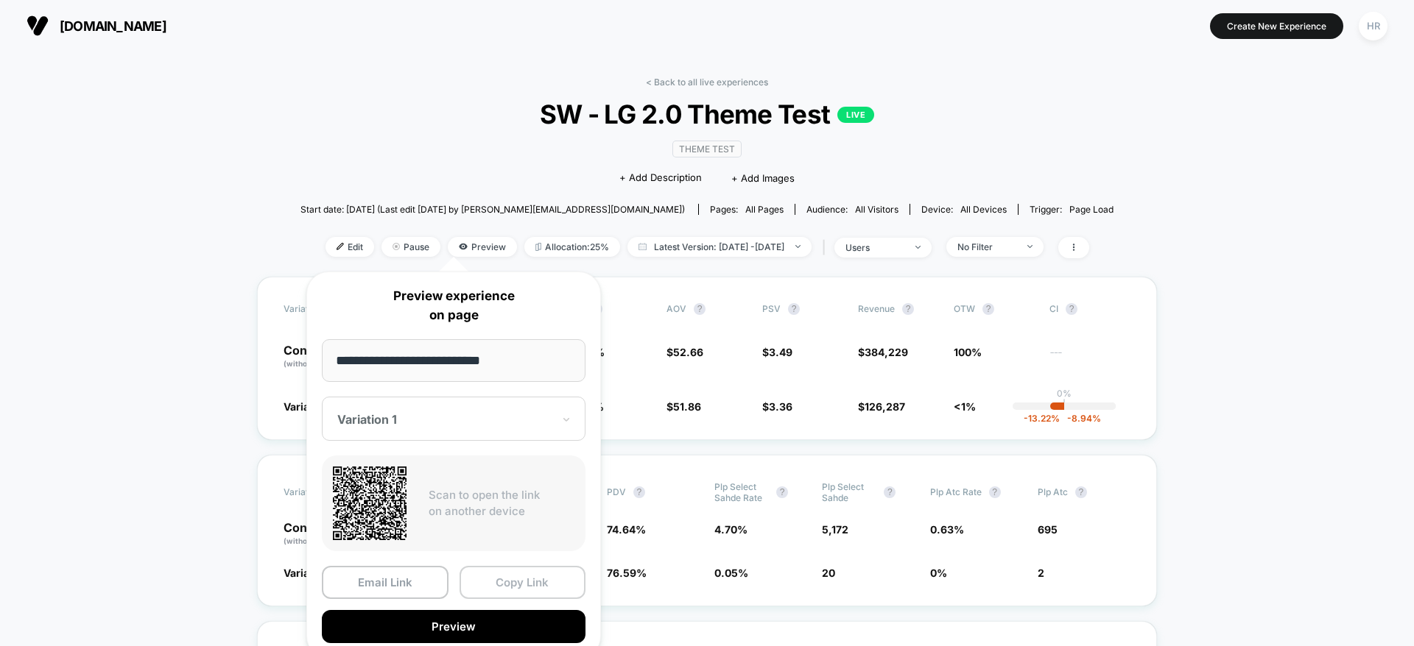
click at [537, 576] on button "Copy Link" at bounding box center [522, 582] width 127 height 33
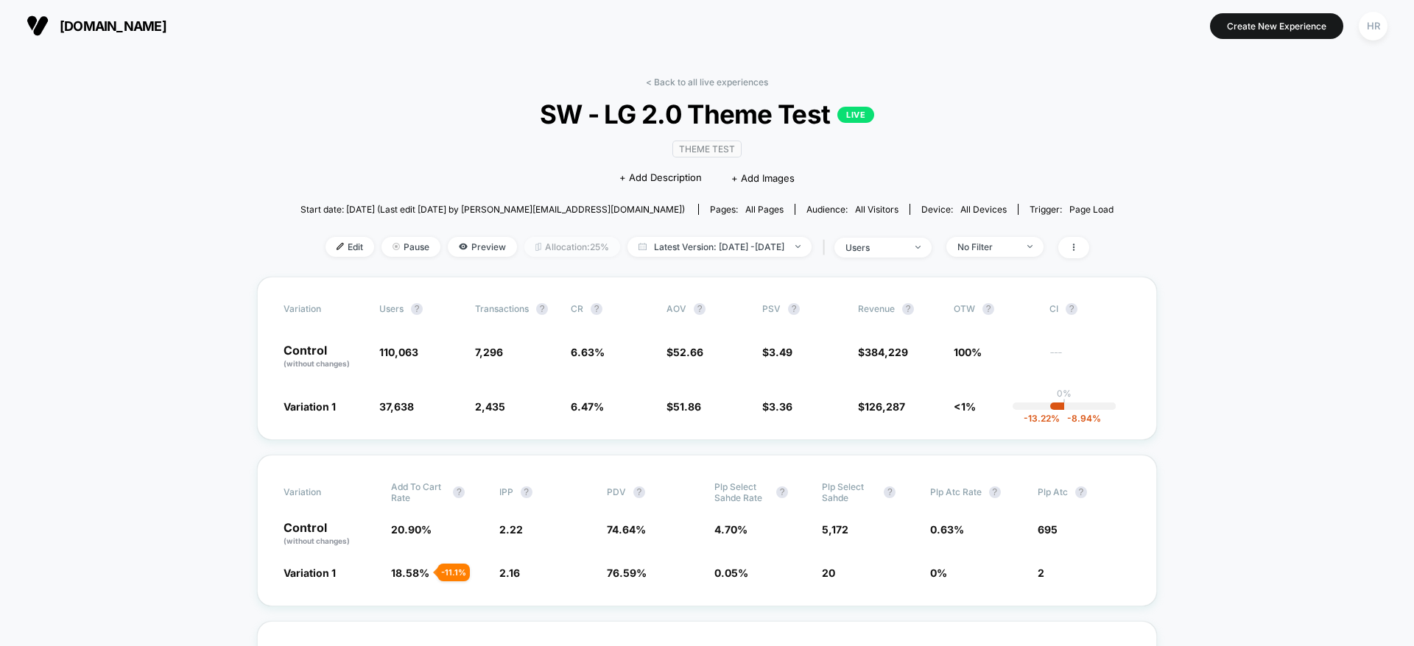
click at [549, 250] on span "Allocation: 25%" at bounding box center [572, 247] width 96 height 20
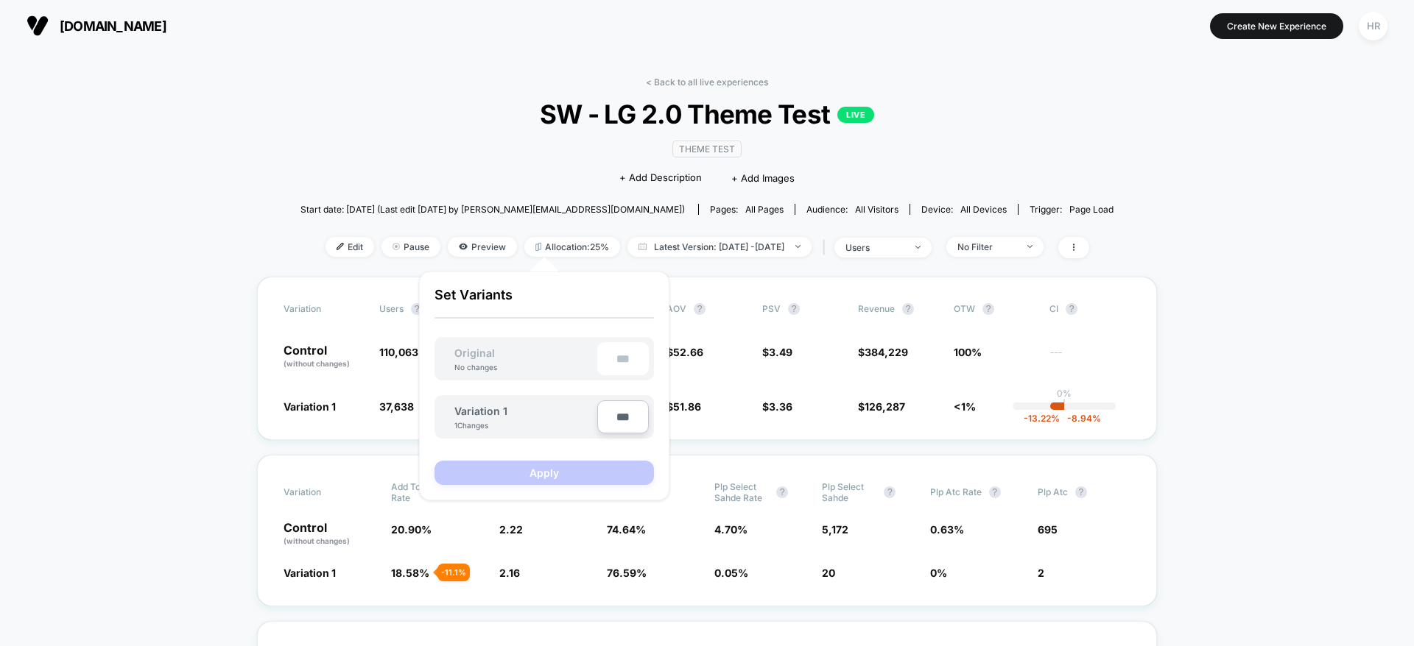
click at [624, 416] on input "***" at bounding box center [623, 417] width 52 height 33
type input "***"
type input "**"
type input "***"
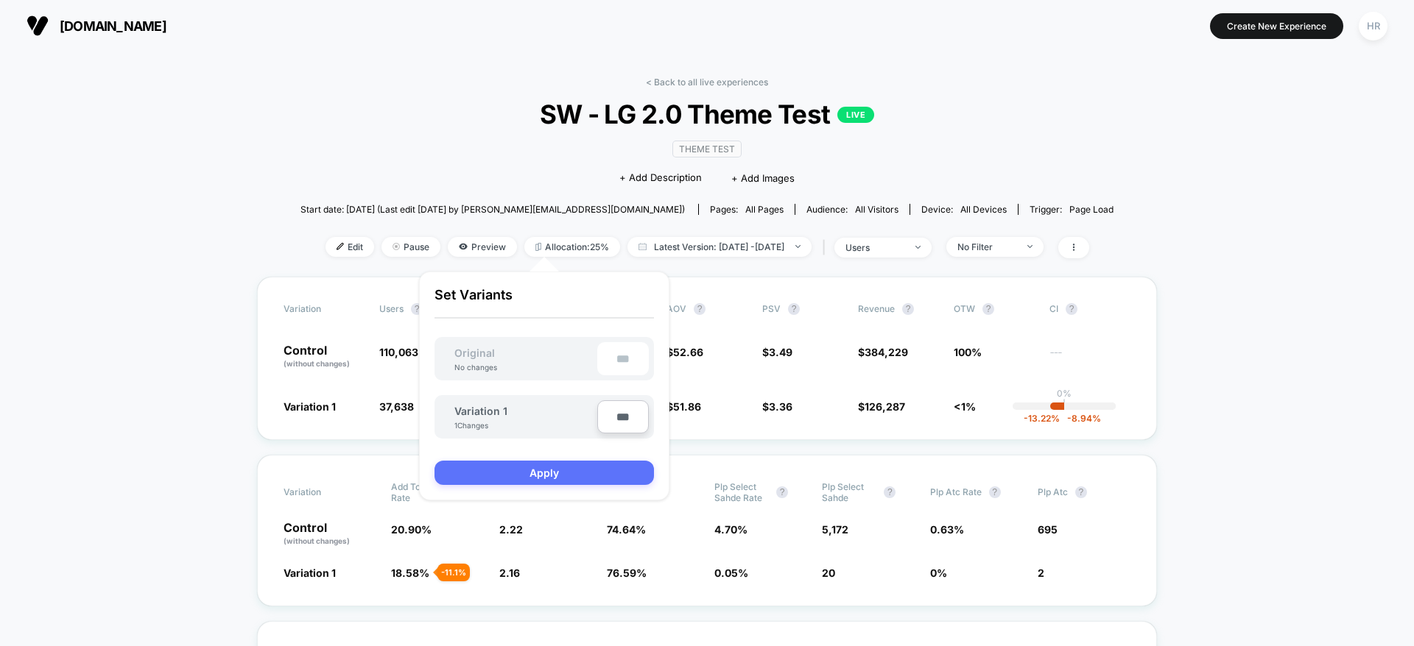
click at [521, 477] on button "Apply" at bounding box center [543, 473] width 219 height 24
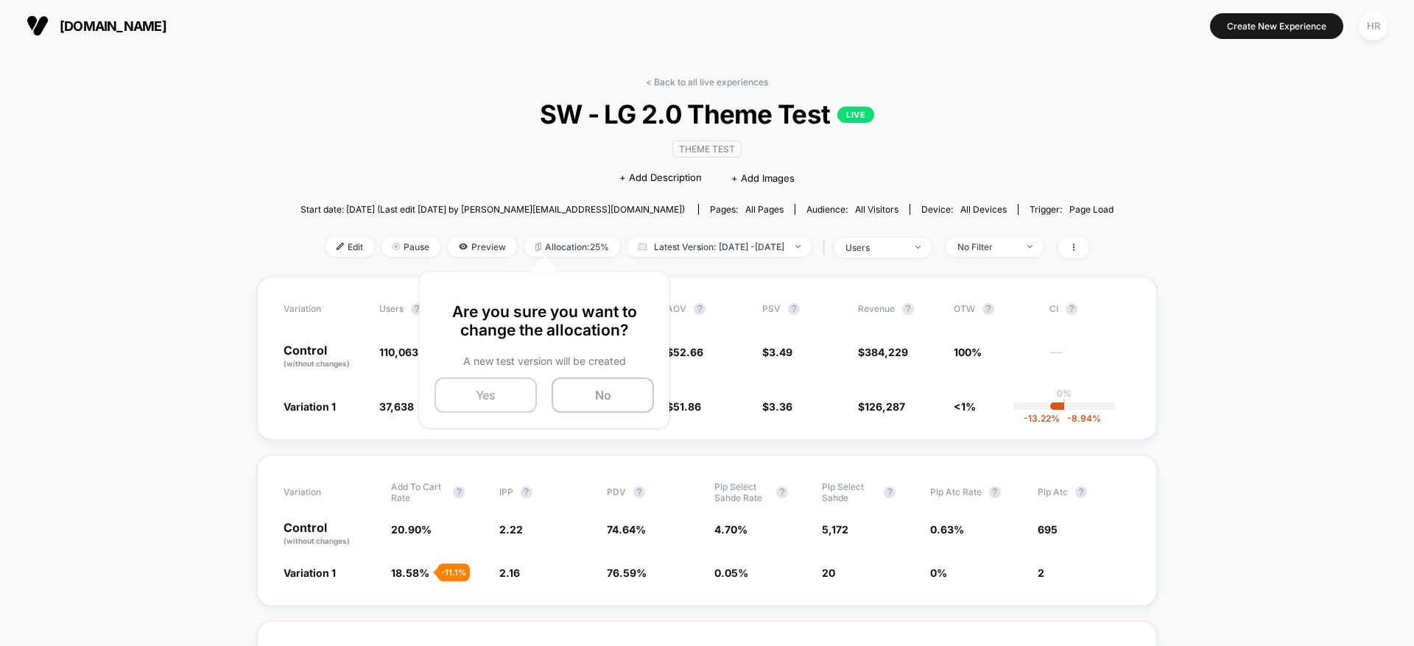
click at [503, 399] on button "Yes" at bounding box center [485, 395] width 102 height 35
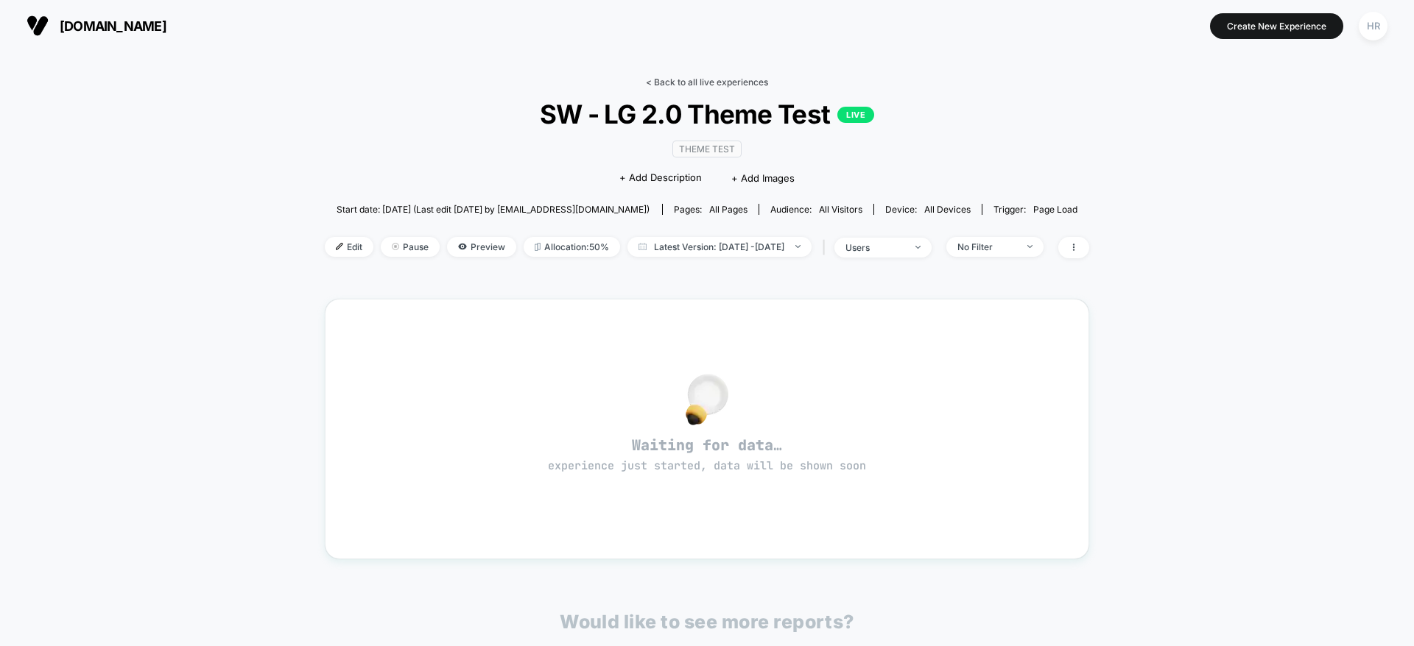
click at [672, 84] on link "< Back to all live experiences" at bounding box center [707, 82] width 122 height 11
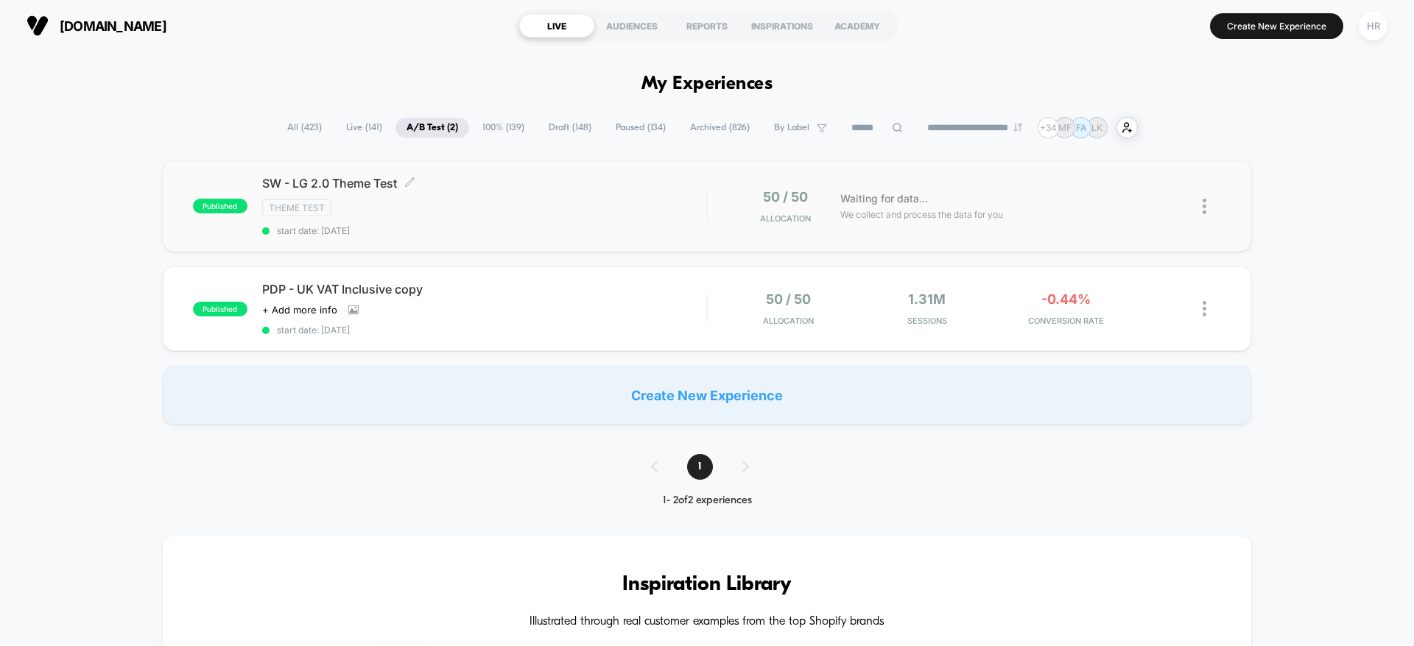
click at [611, 208] on div "Theme Test" at bounding box center [484, 208] width 444 height 17
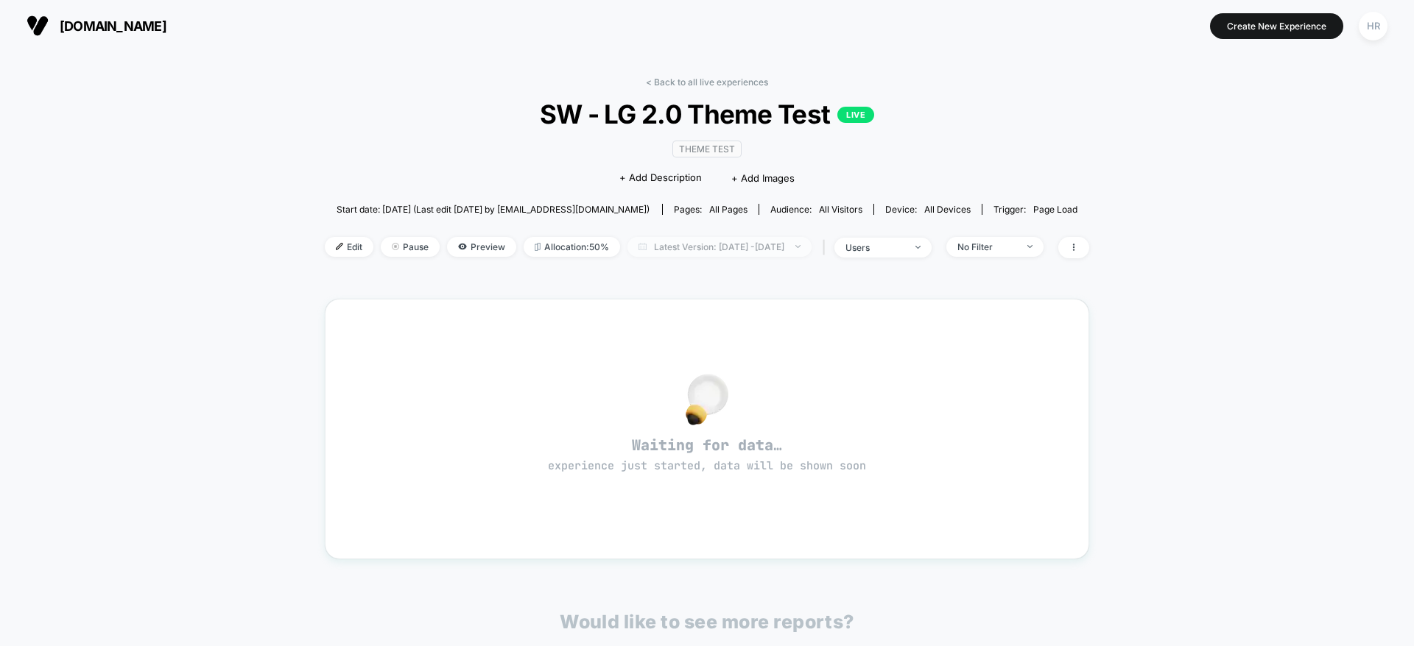
click at [663, 250] on span "Latest Version: Aug 13, 2025 - Aug 13, 2025" at bounding box center [719, 247] width 184 height 20
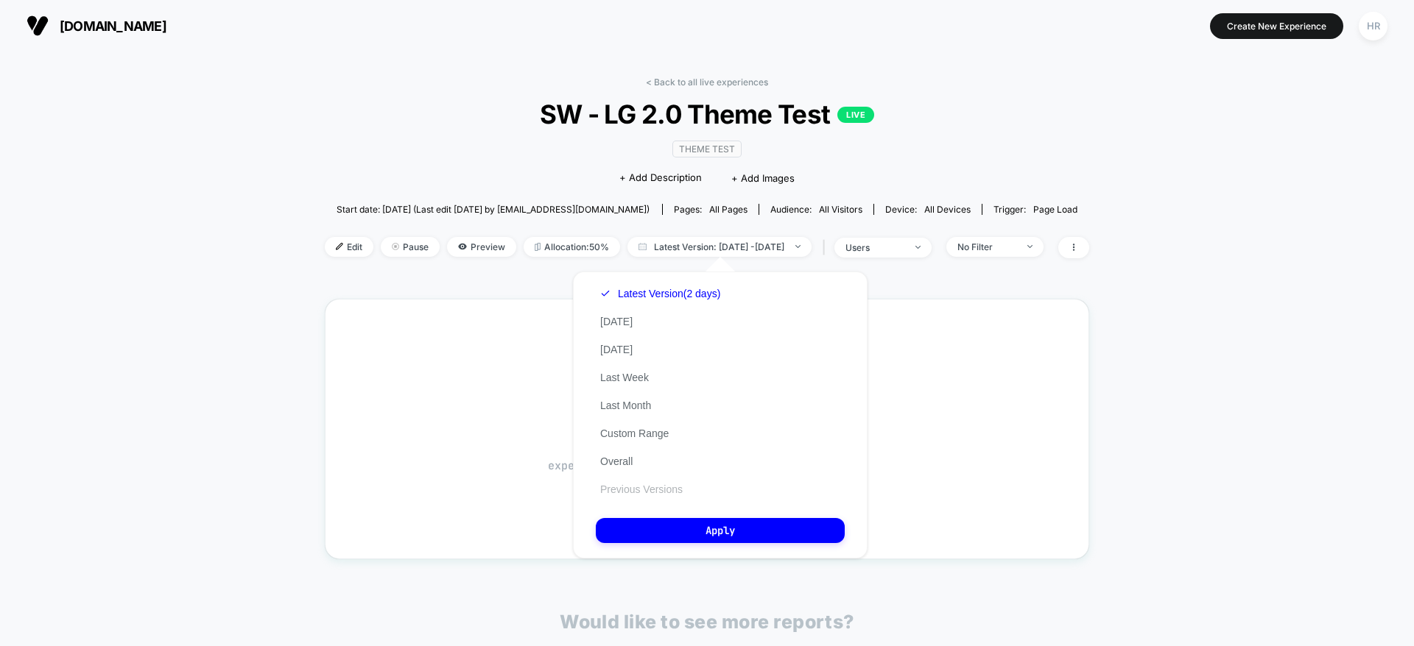
click at [645, 485] on button "Previous Versions" at bounding box center [641, 489] width 91 height 13
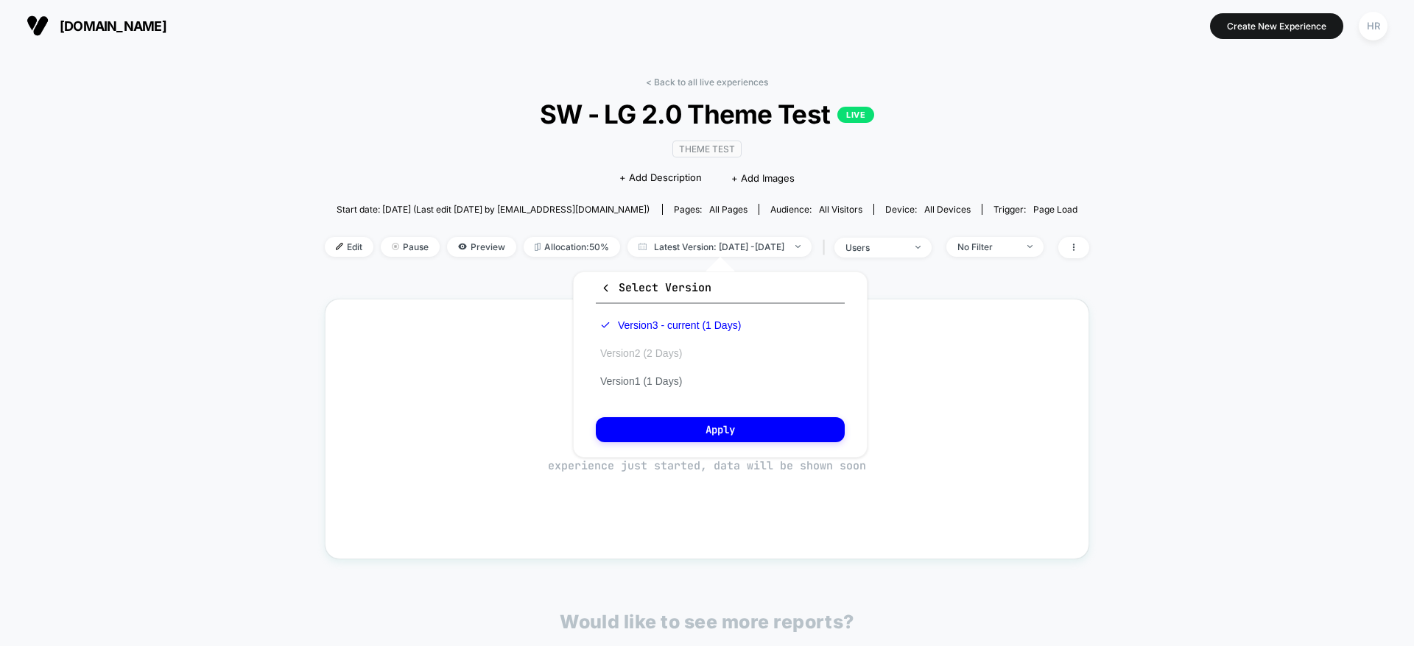
click at [659, 352] on button "Version 2 (2 Days)" at bounding box center [641, 353] width 91 height 13
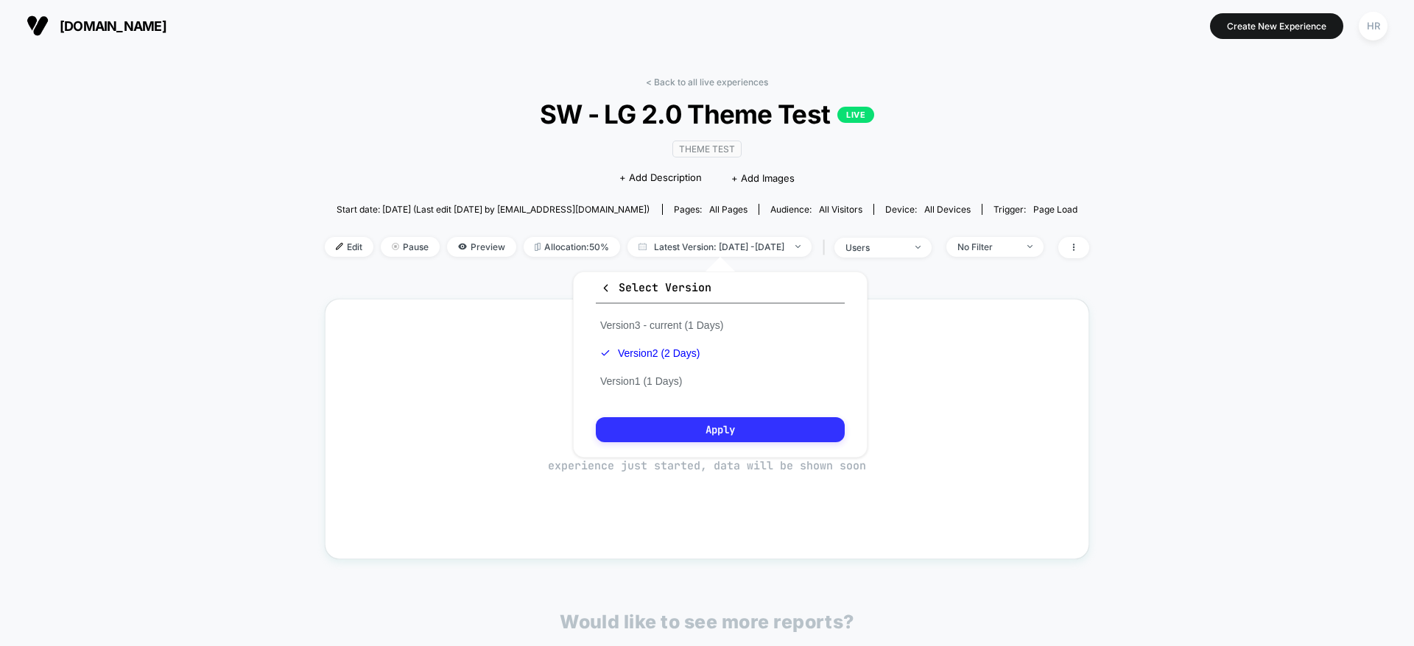
click at [675, 429] on button "Apply" at bounding box center [720, 429] width 249 height 25
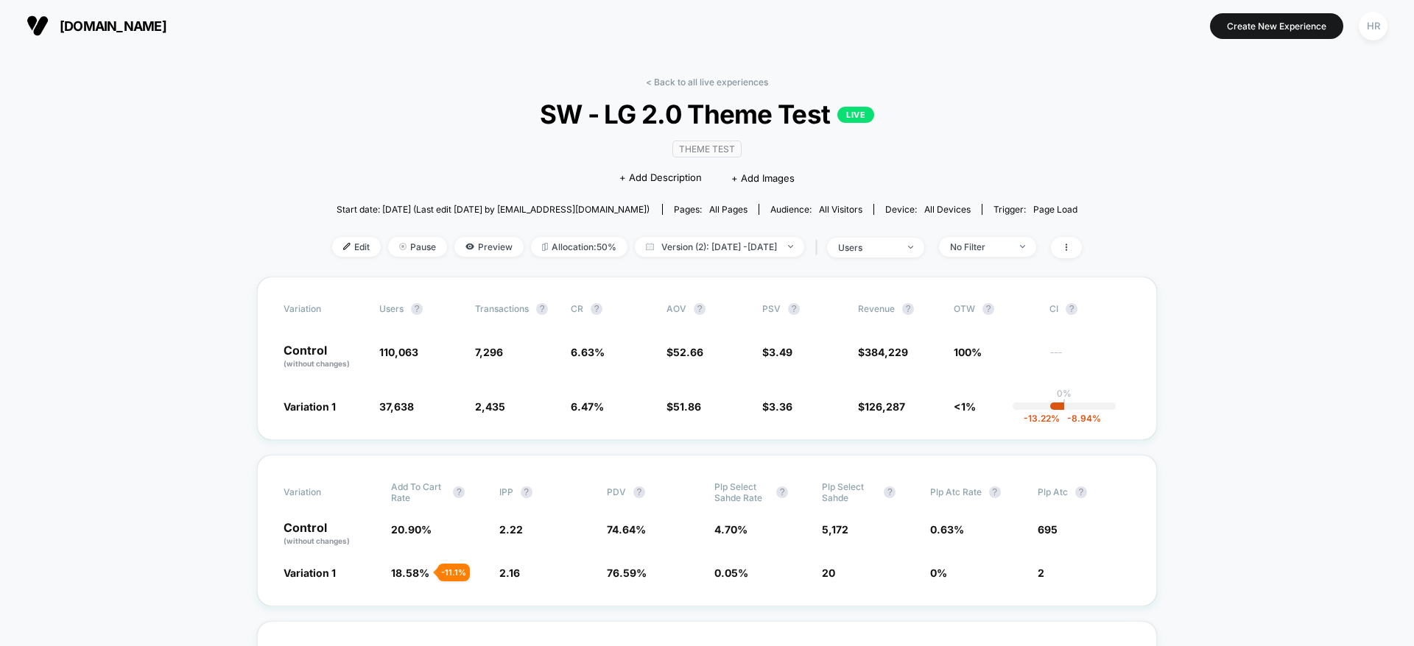
click at [1040, 256] on div "Edit Pause Preview Allocation: 50% Version (2): Aug 11, 2025 - Aug 12, 2025 | u…" at bounding box center [707, 247] width 750 height 21
click at [1036, 239] on span "No Filter" at bounding box center [987, 247] width 97 height 20
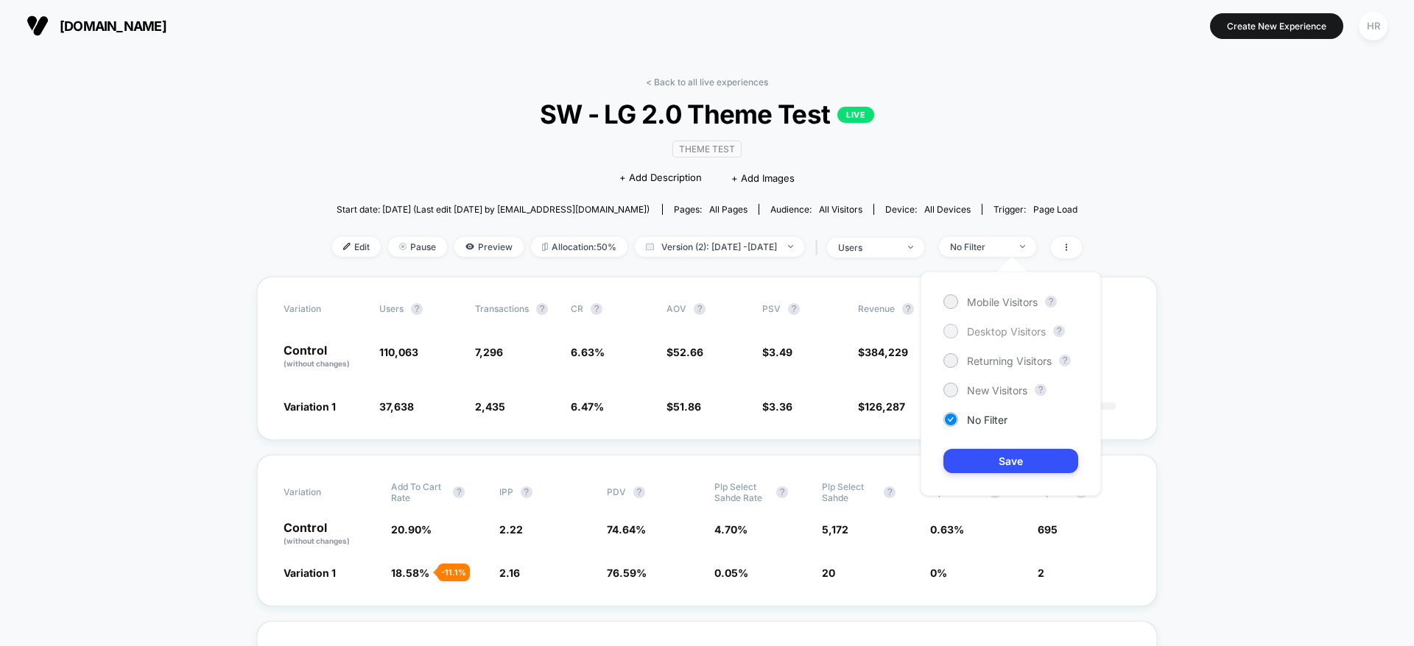
click at [1023, 325] on span "Desktop Visitors" at bounding box center [1006, 331] width 79 height 13
click at [1006, 453] on button "Save" at bounding box center [1010, 461] width 135 height 24
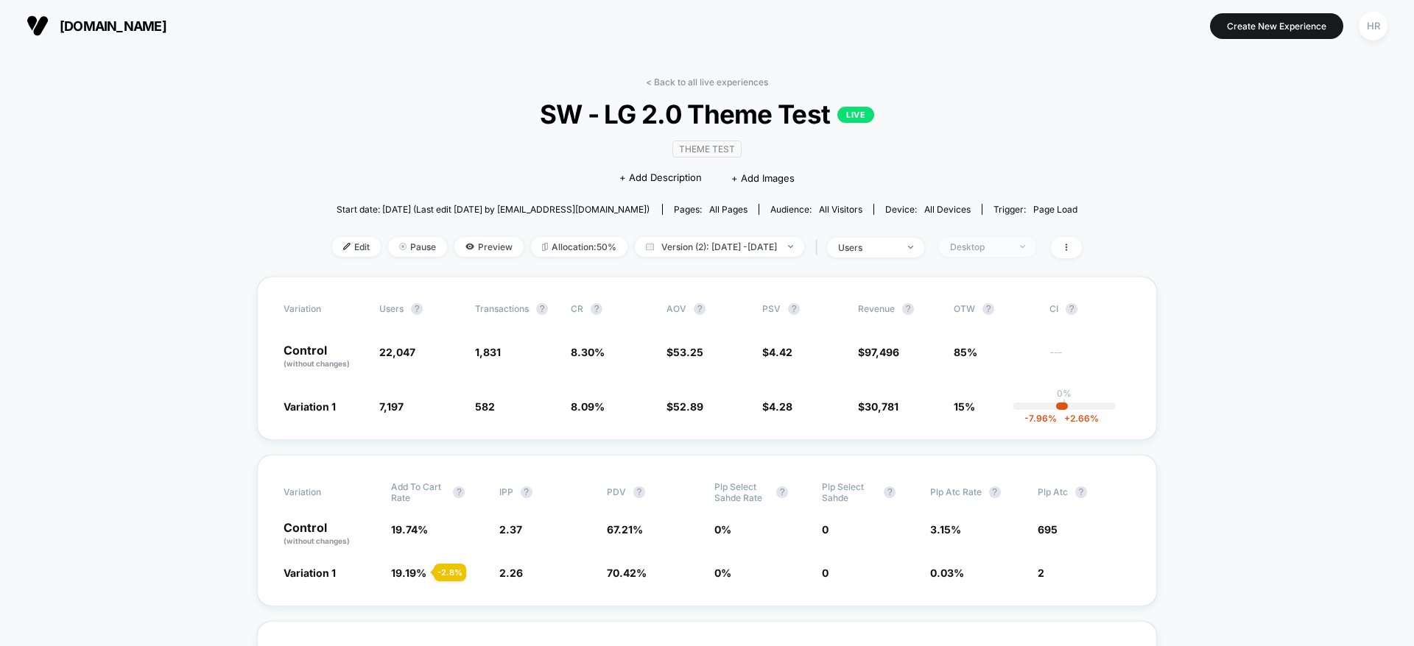
click at [1036, 248] on span "Desktop" at bounding box center [987, 247] width 97 height 20
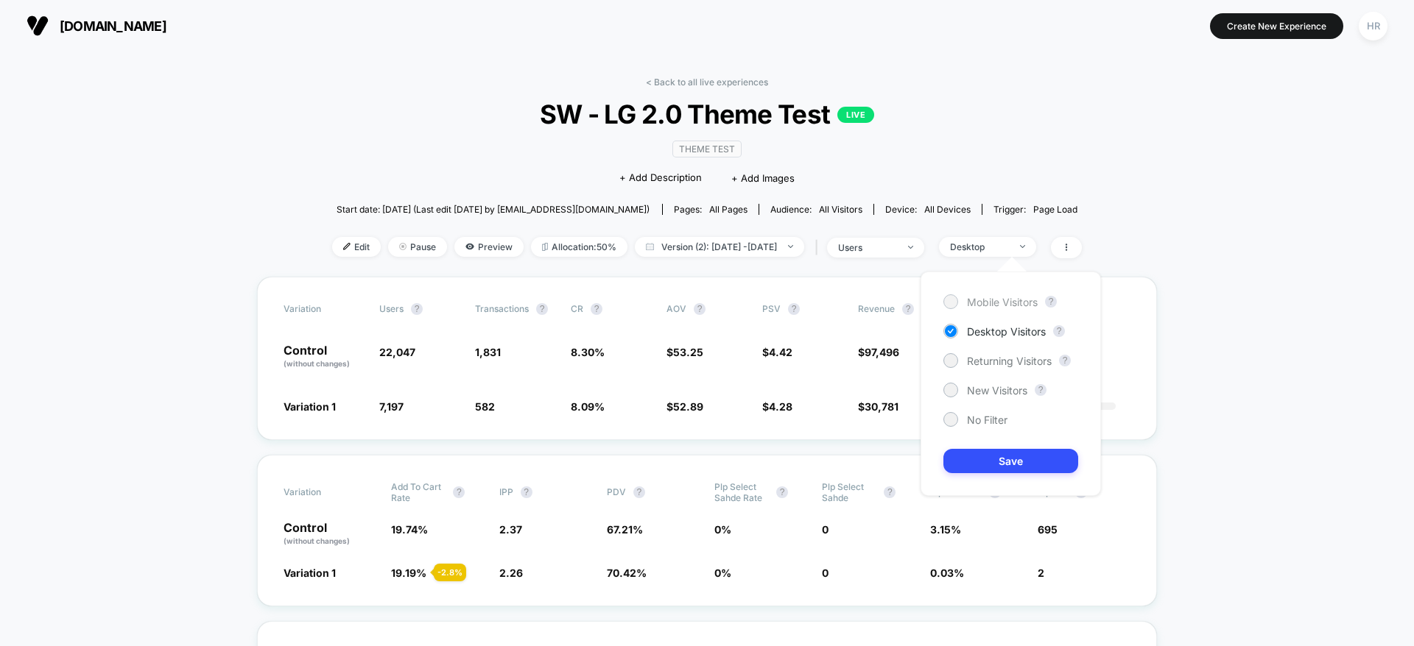
click at [1014, 302] on span "Mobile Visitors" at bounding box center [1002, 302] width 71 height 13
click at [1008, 466] on button "Save" at bounding box center [1010, 461] width 135 height 24
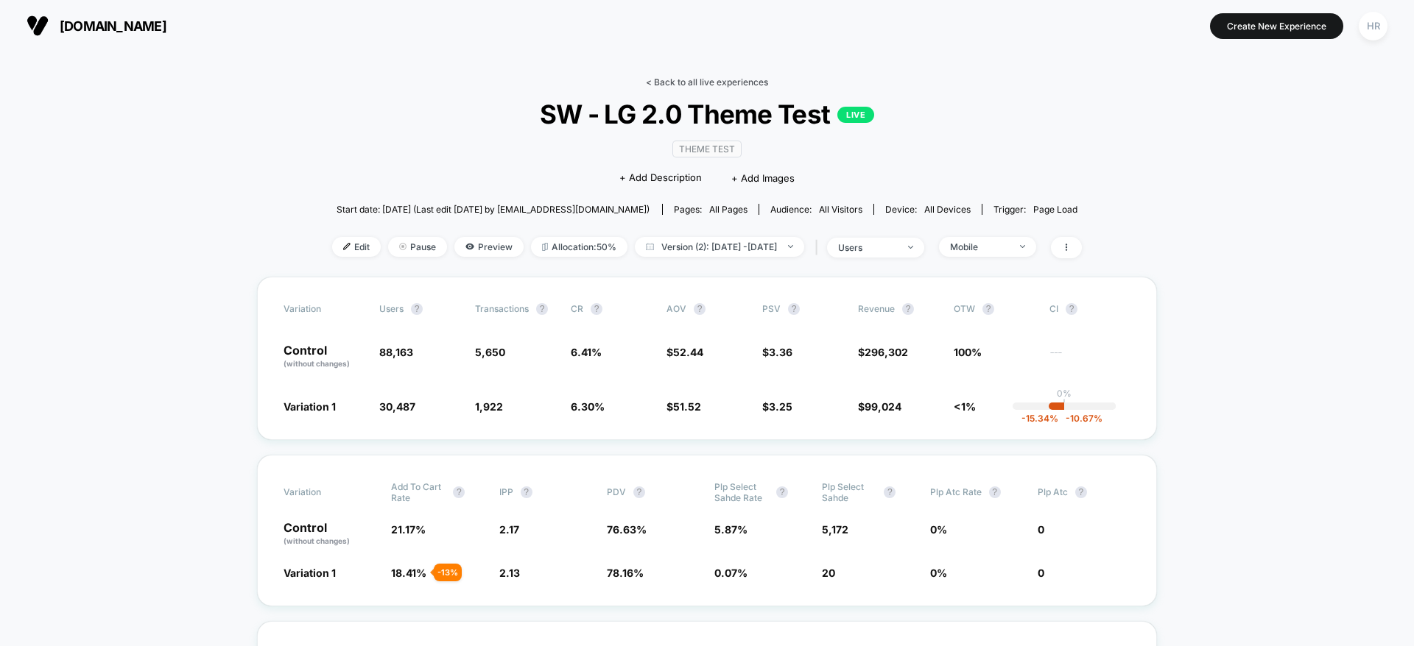
click at [741, 78] on link "< Back to all live experiences" at bounding box center [707, 82] width 122 height 11
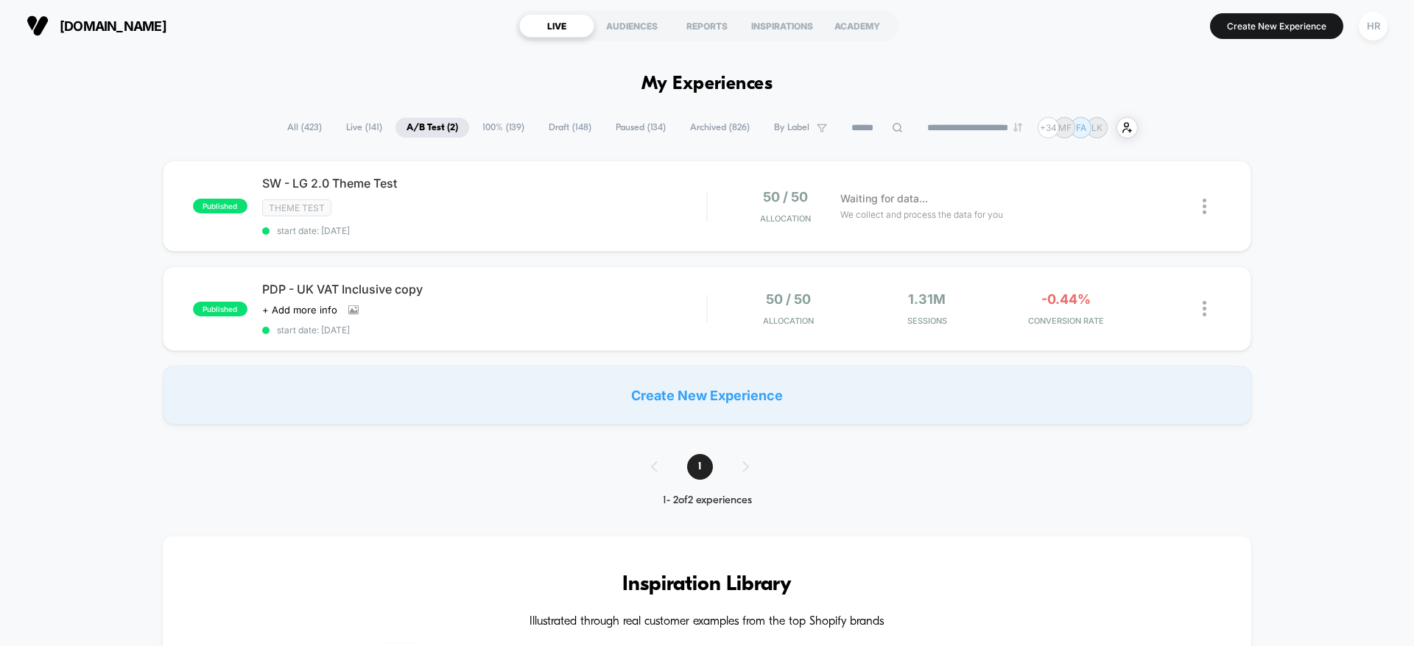
click at [480, 134] on span "100% ( 139 )" at bounding box center [503, 128] width 64 height 20
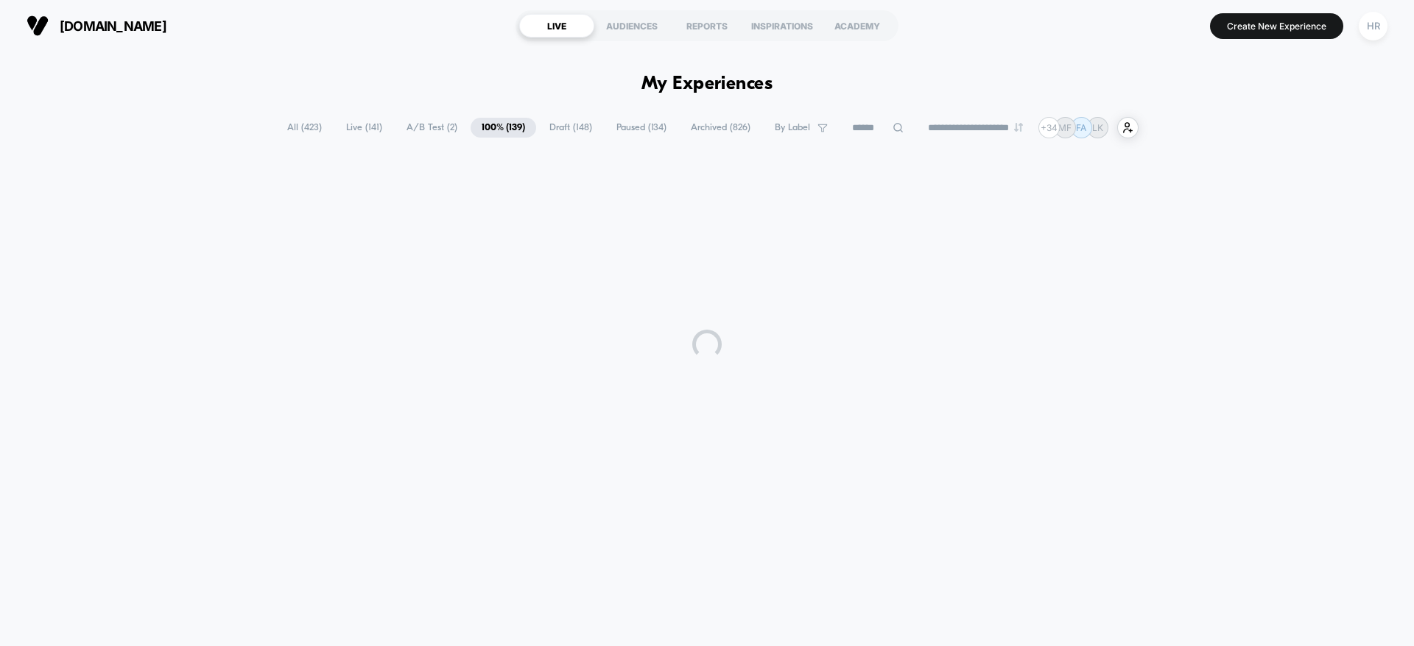
click at [480, 134] on span "100% ( 139 )" at bounding box center [503, 128] width 66 height 20
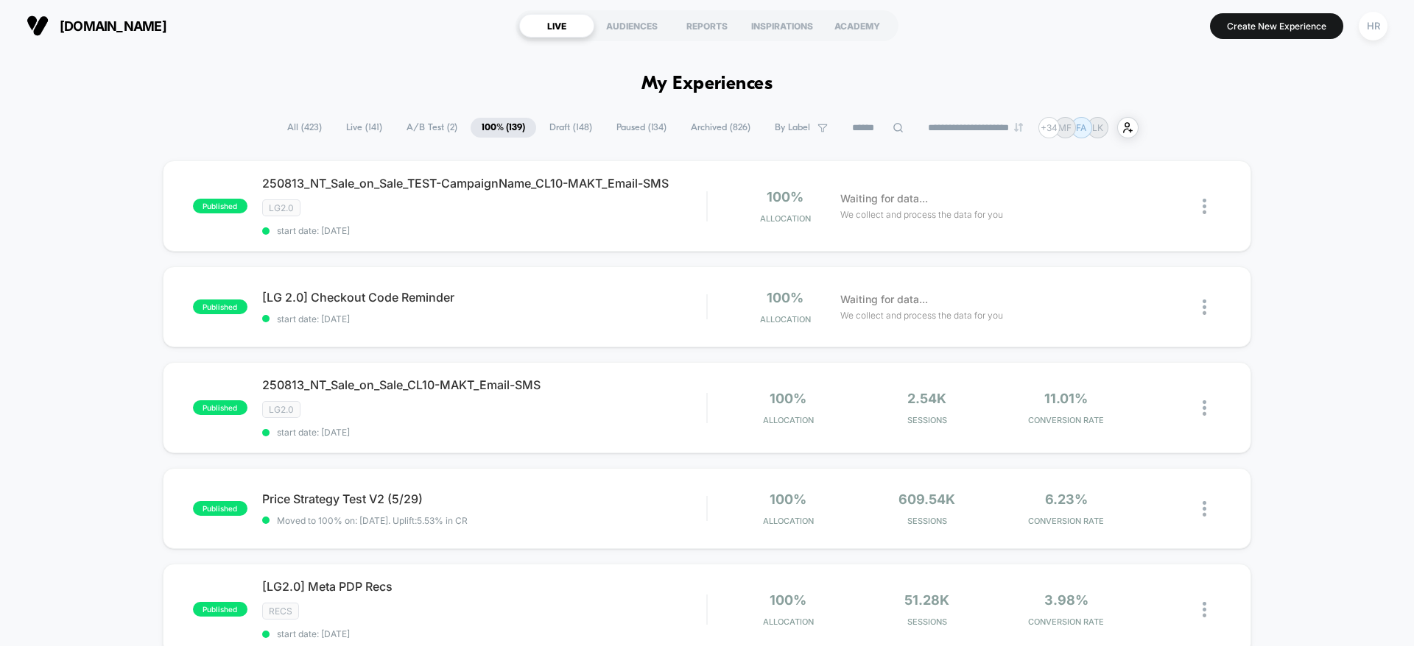
click at [303, 130] on span "All ( 423 )" at bounding box center [304, 128] width 57 height 20
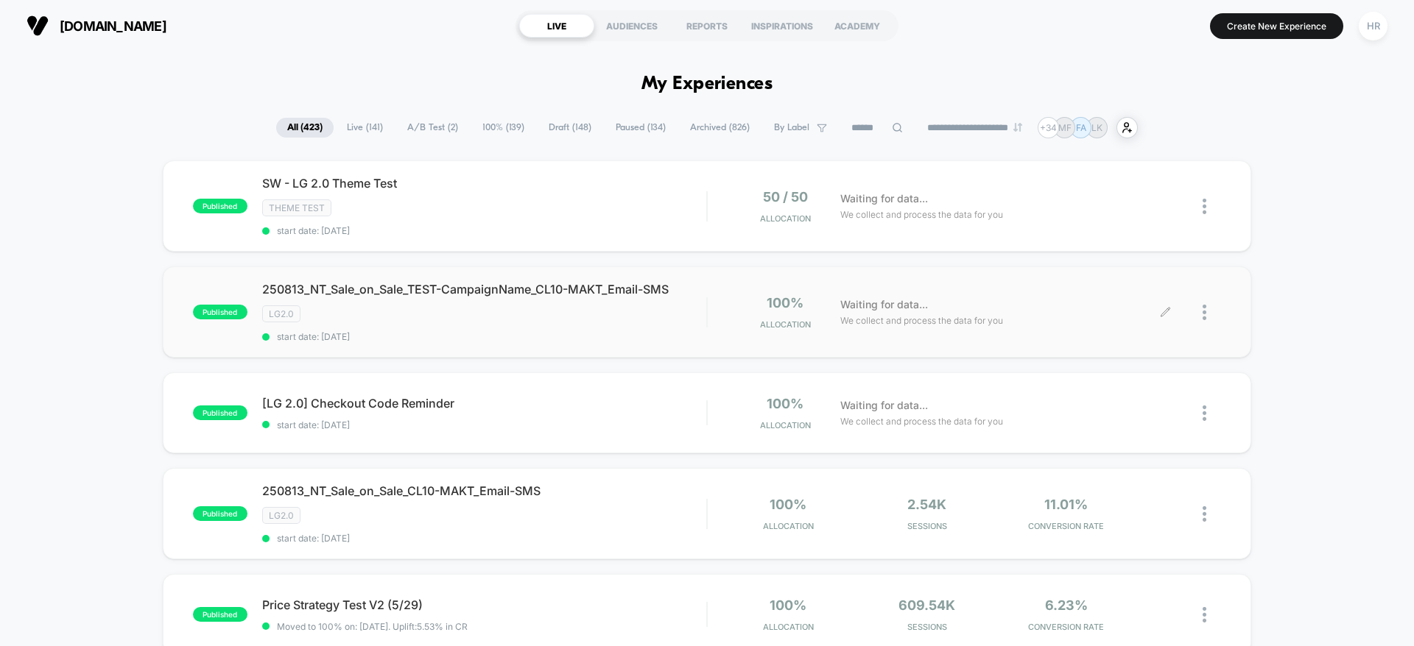
click at [1166, 311] on icon at bounding box center [1165, 312] width 11 height 11
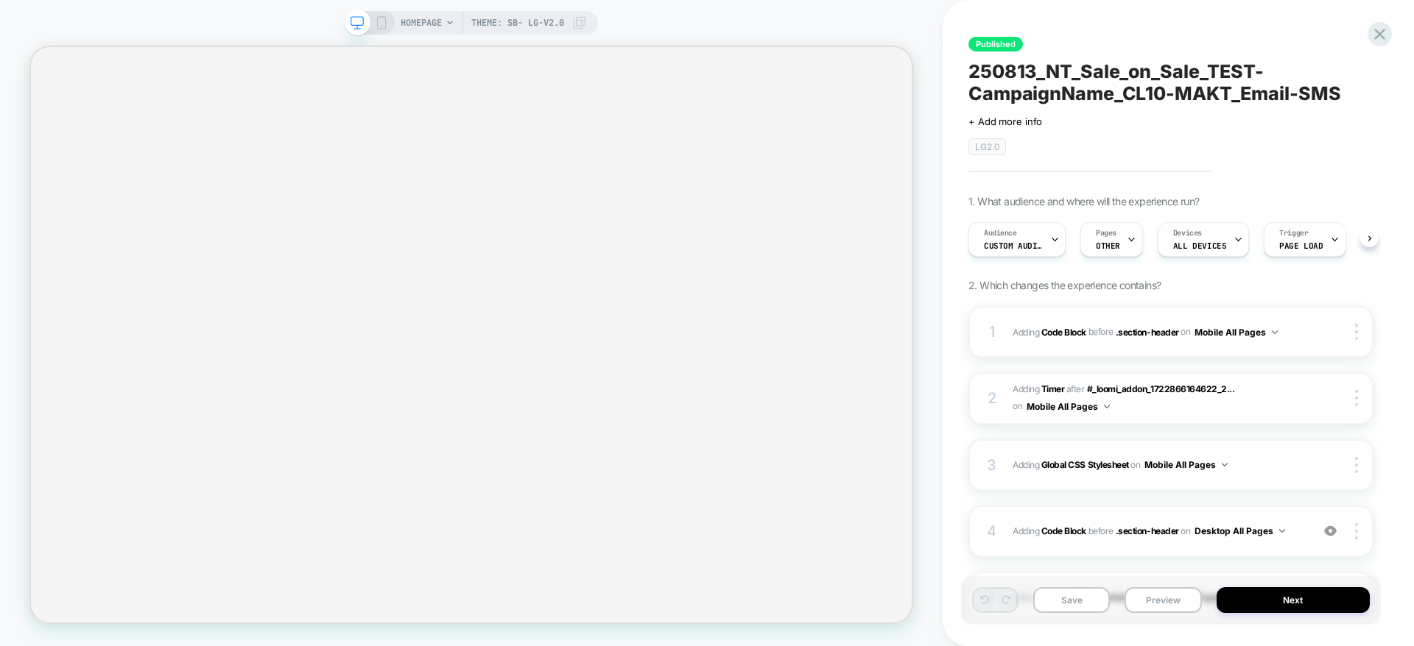
scroll to position [0, 1]
click at [1094, 596] on button "Save" at bounding box center [1071, 601] width 77 height 26
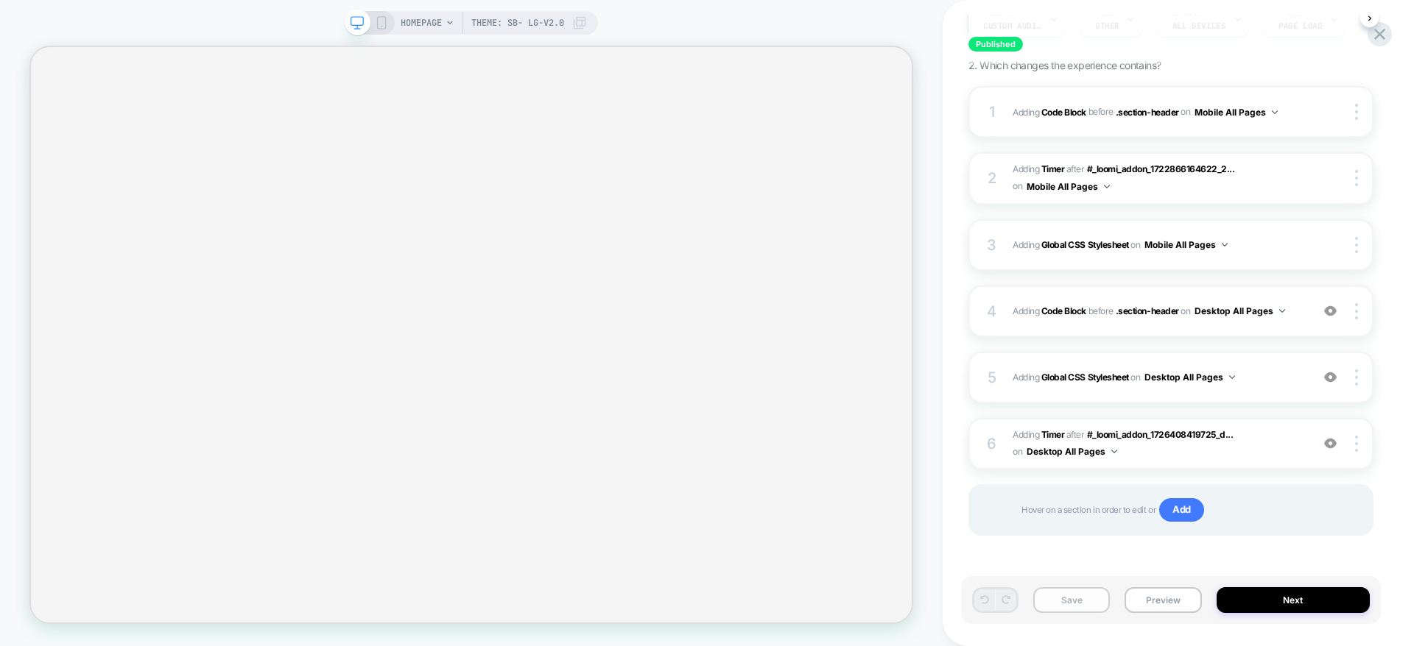
click at [1078, 594] on button "Save" at bounding box center [1071, 601] width 77 height 26
click at [1272, 375] on span "Adding Global CSS Stylesheet on Desktop All Pages" at bounding box center [1157, 377] width 291 height 18
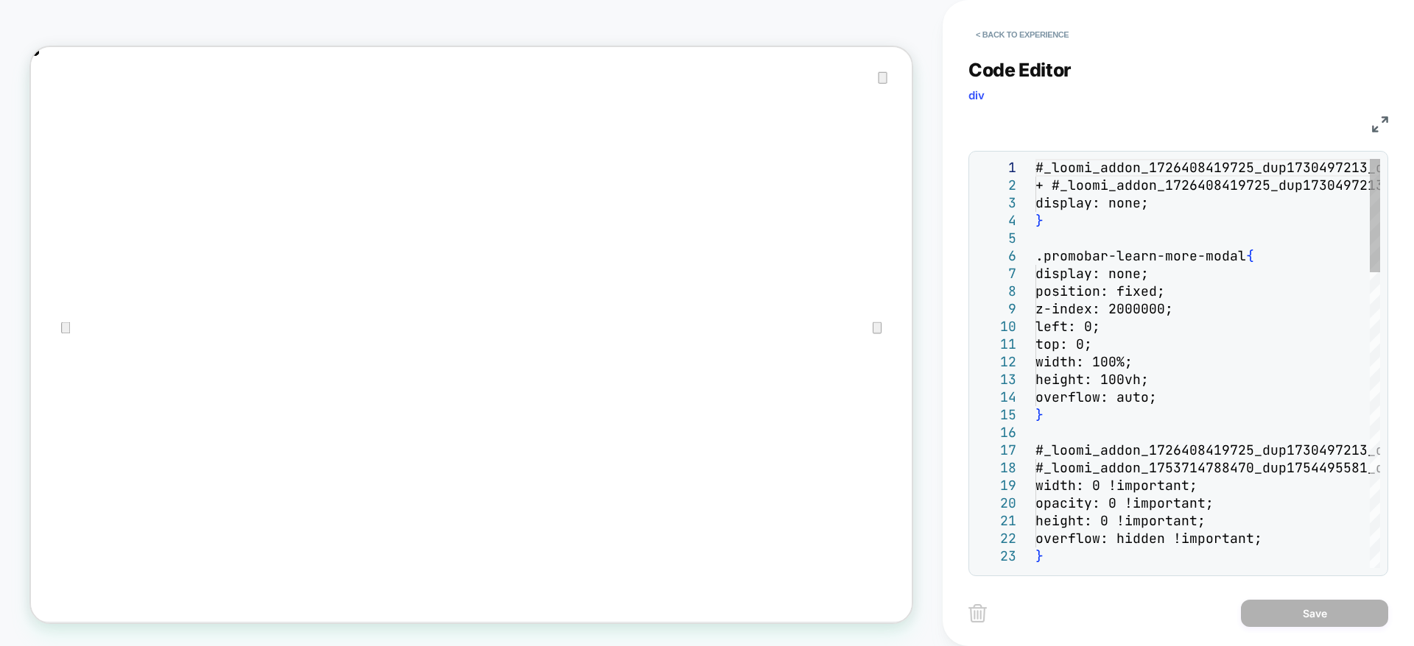
scroll to position [0, 2349]
click at [1380, 123] on img at bounding box center [1380, 124] width 16 height 16
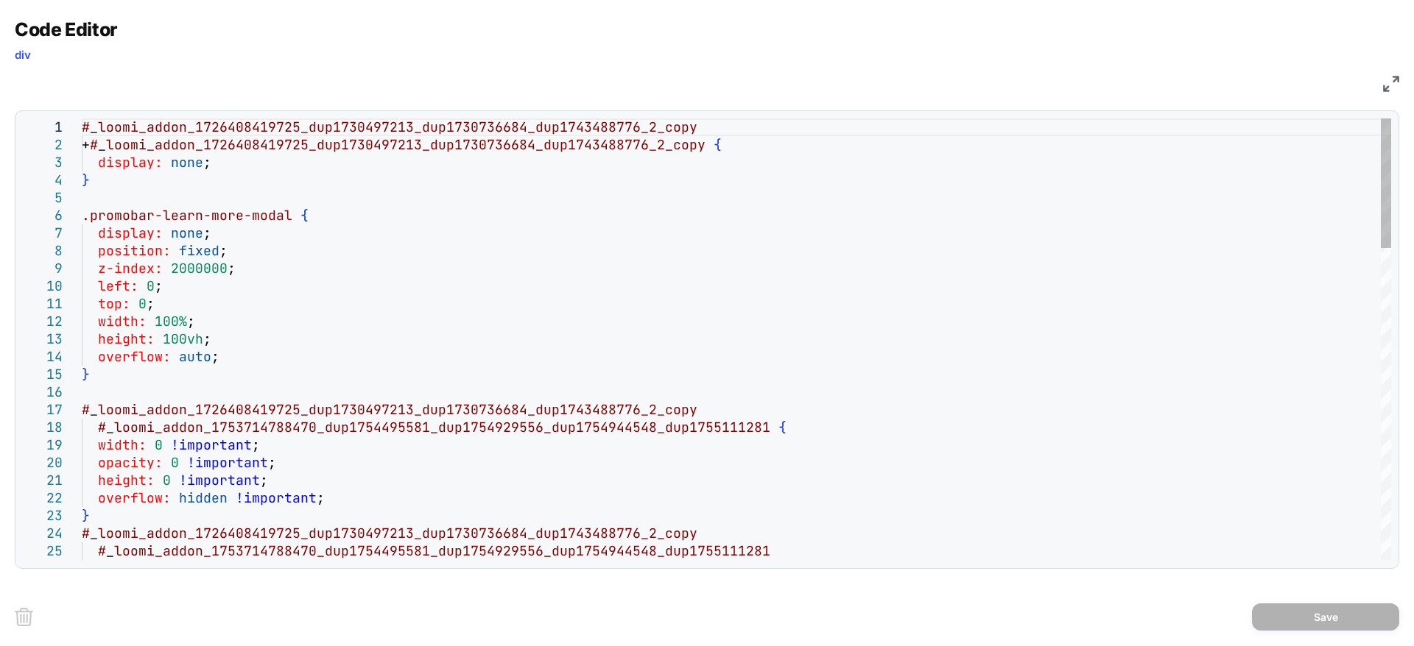
scroll to position [0, 1174]
click at [1394, 88] on img at bounding box center [1391, 84] width 16 height 16
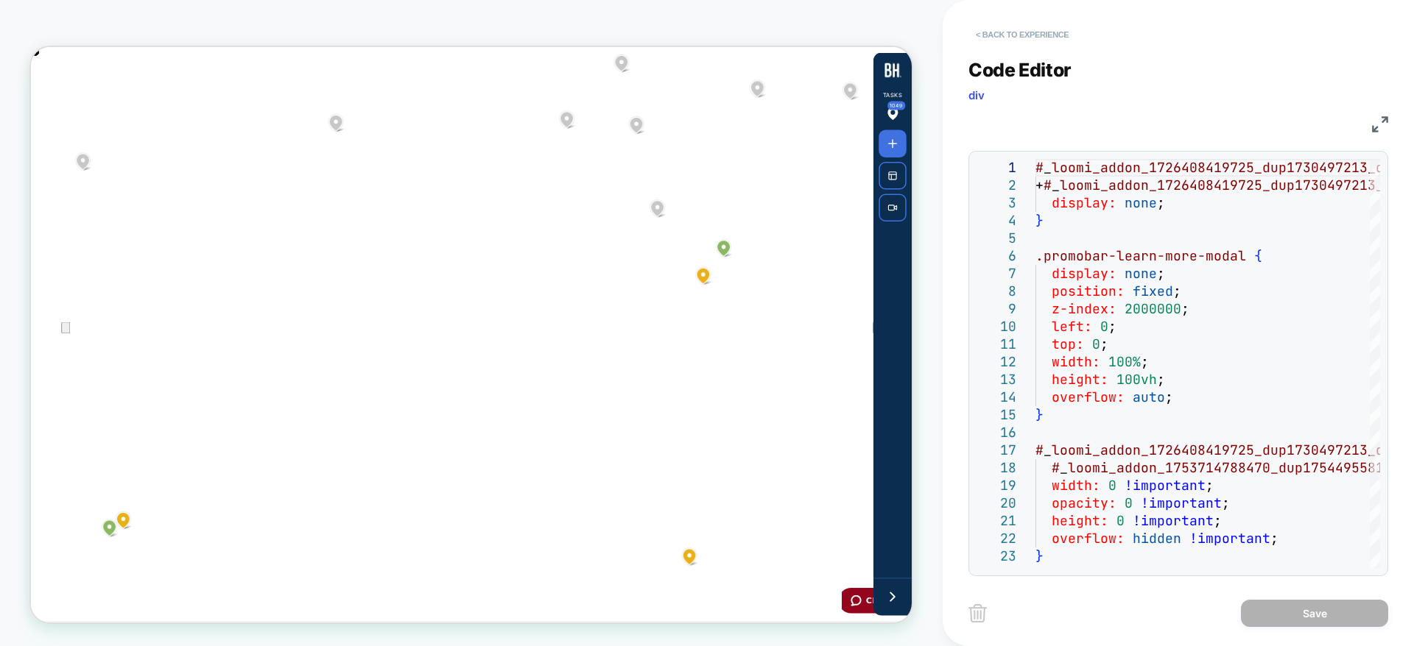
click at [1051, 36] on button "< Back to experience" at bounding box center [1021, 35] width 107 height 24
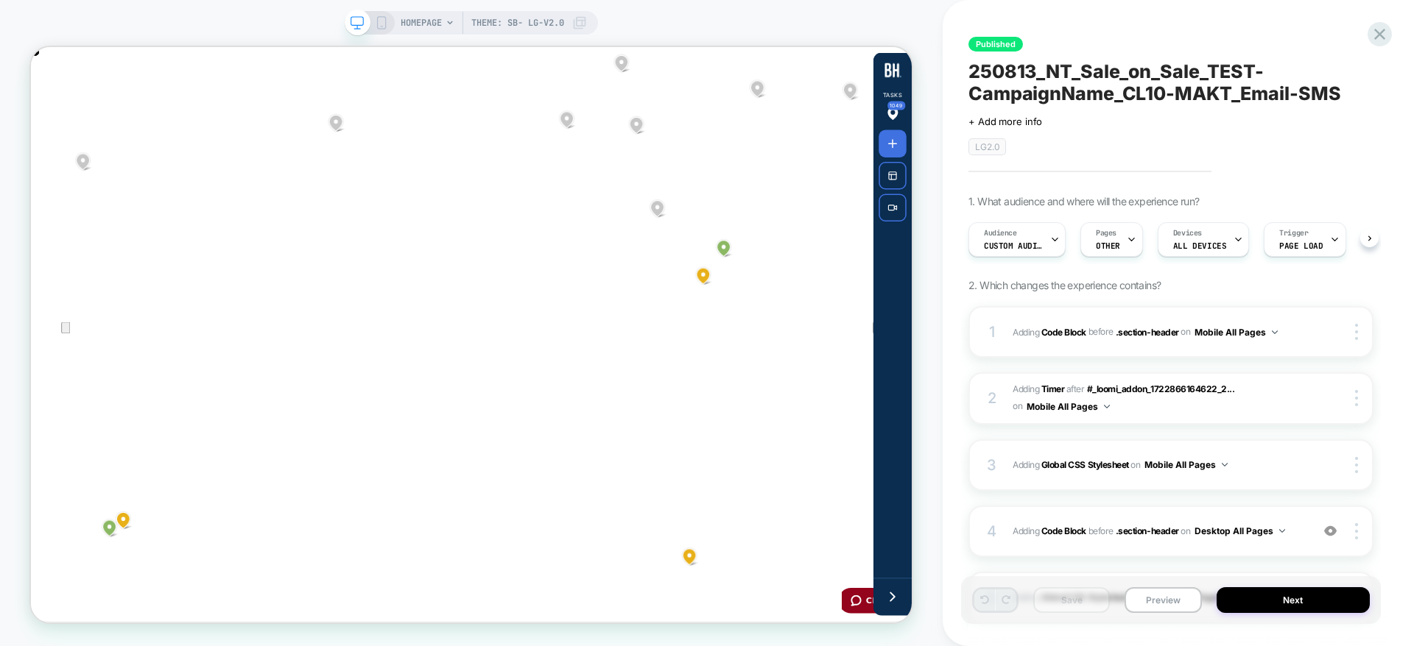
scroll to position [0, 1]
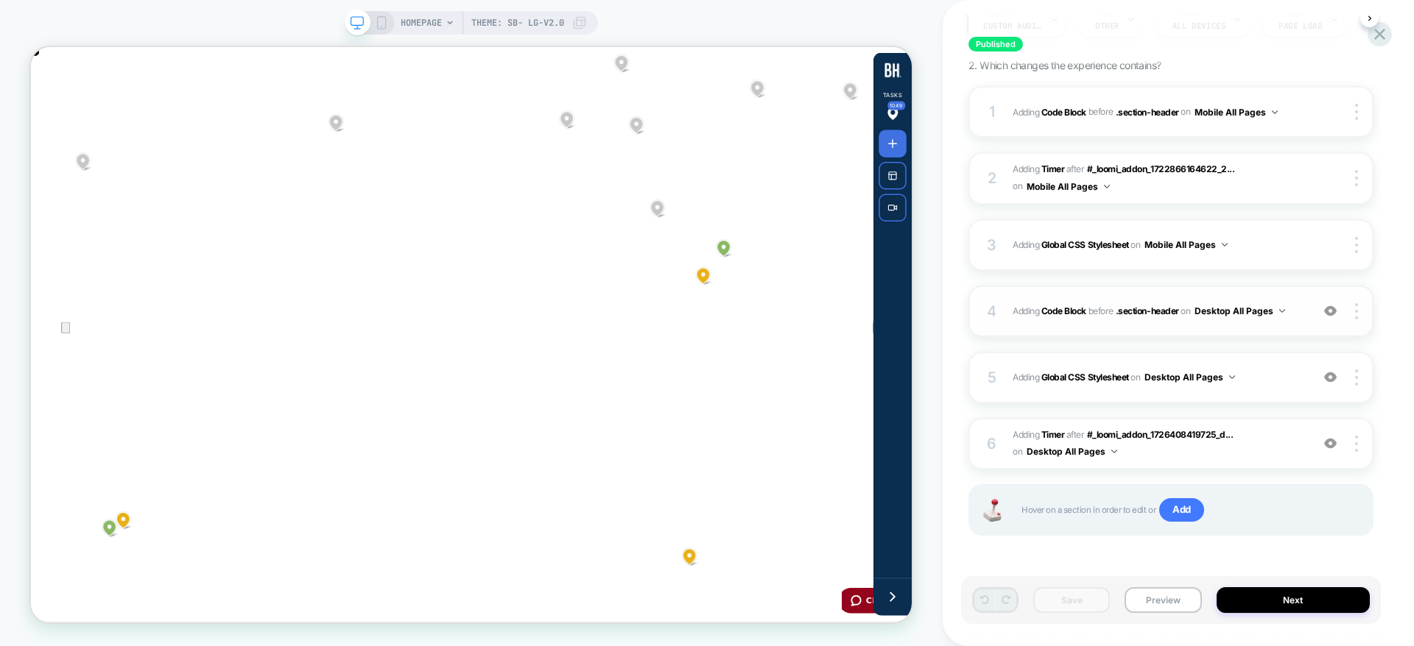
click at [1302, 312] on span "Adding Code Block BEFORE .section-header .section-header on Desktop All Pages" at bounding box center [1157, 311] width 291 height 18
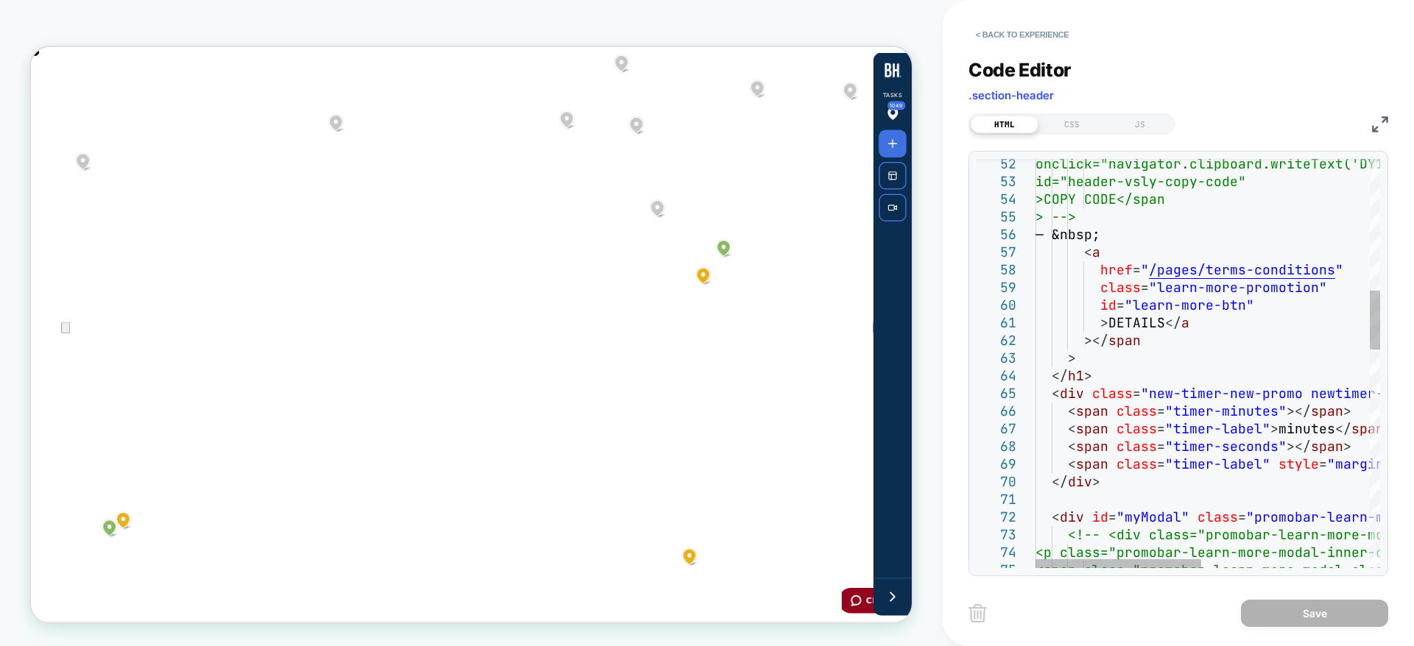
scroll to position [0, 2349]
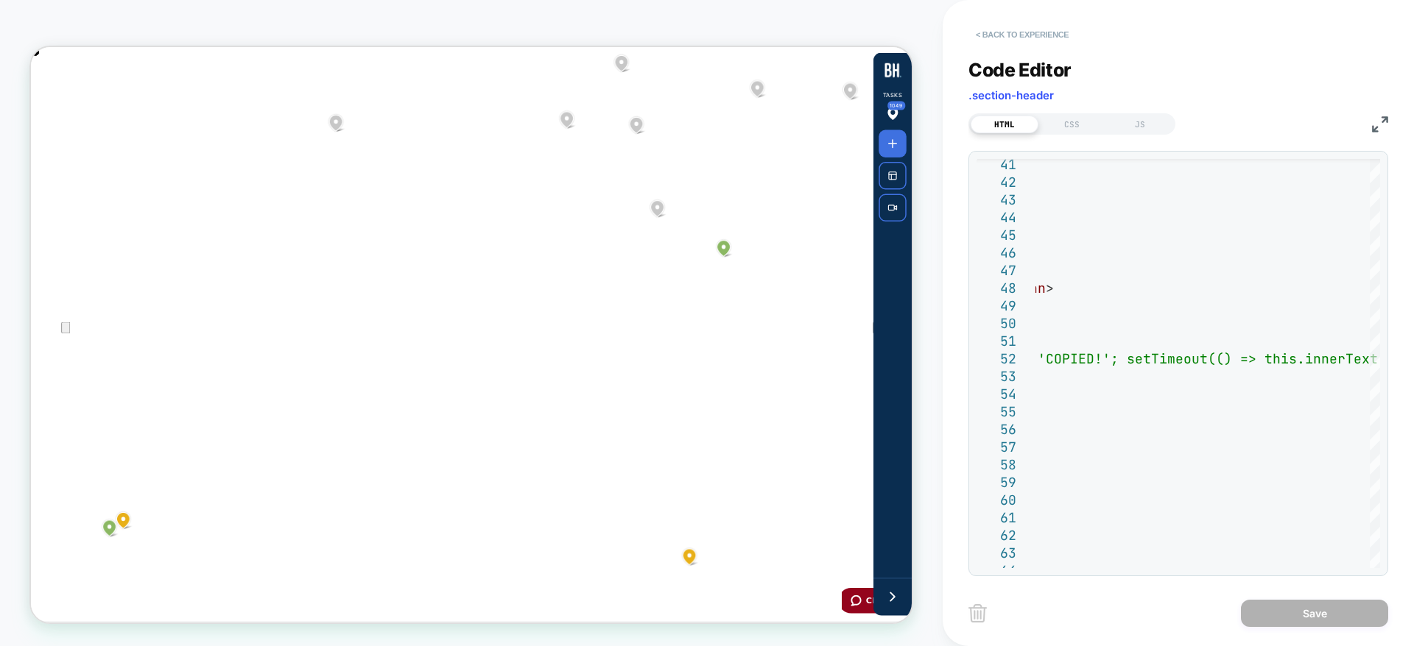
click at [1044, 29] on button "< Back to experience" at bounding box center [1021, 35] width 107 height 24
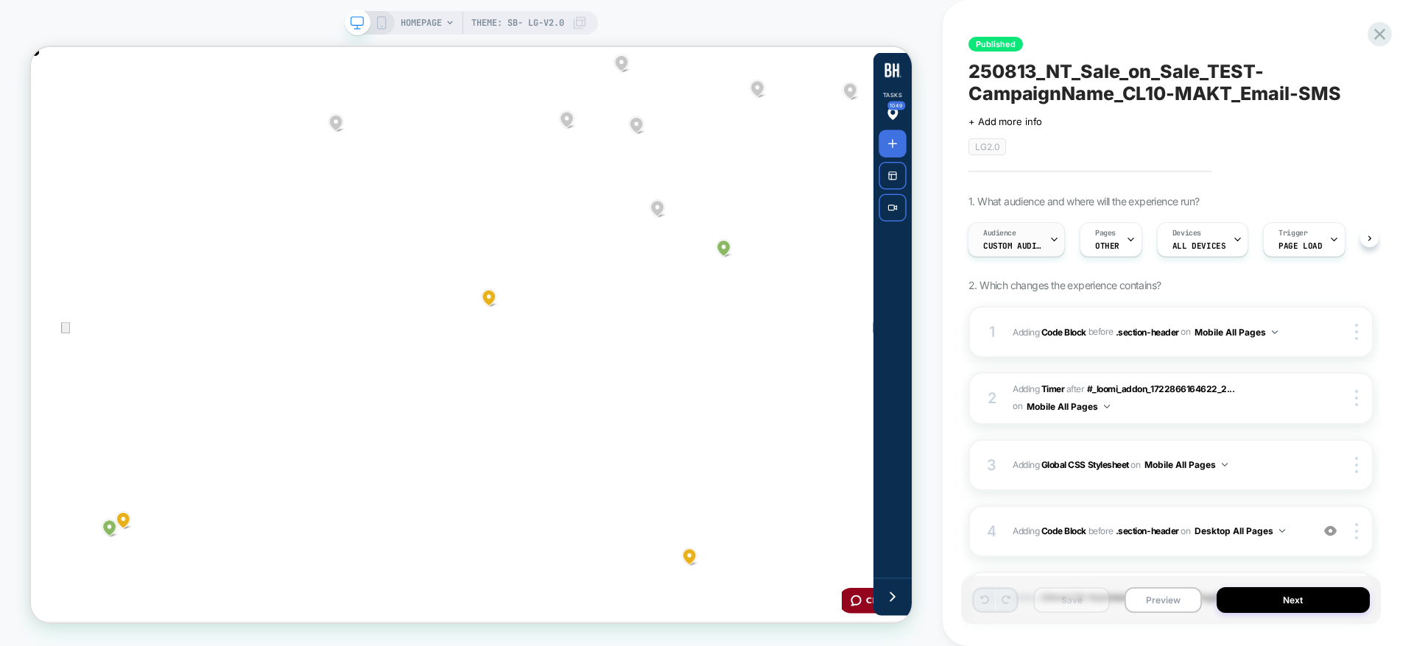
scroll to position [0, 1174]
click at [1037, 238] on div "Audience Custom Audience" at bounding box center [1012, 239] width 88 height 33
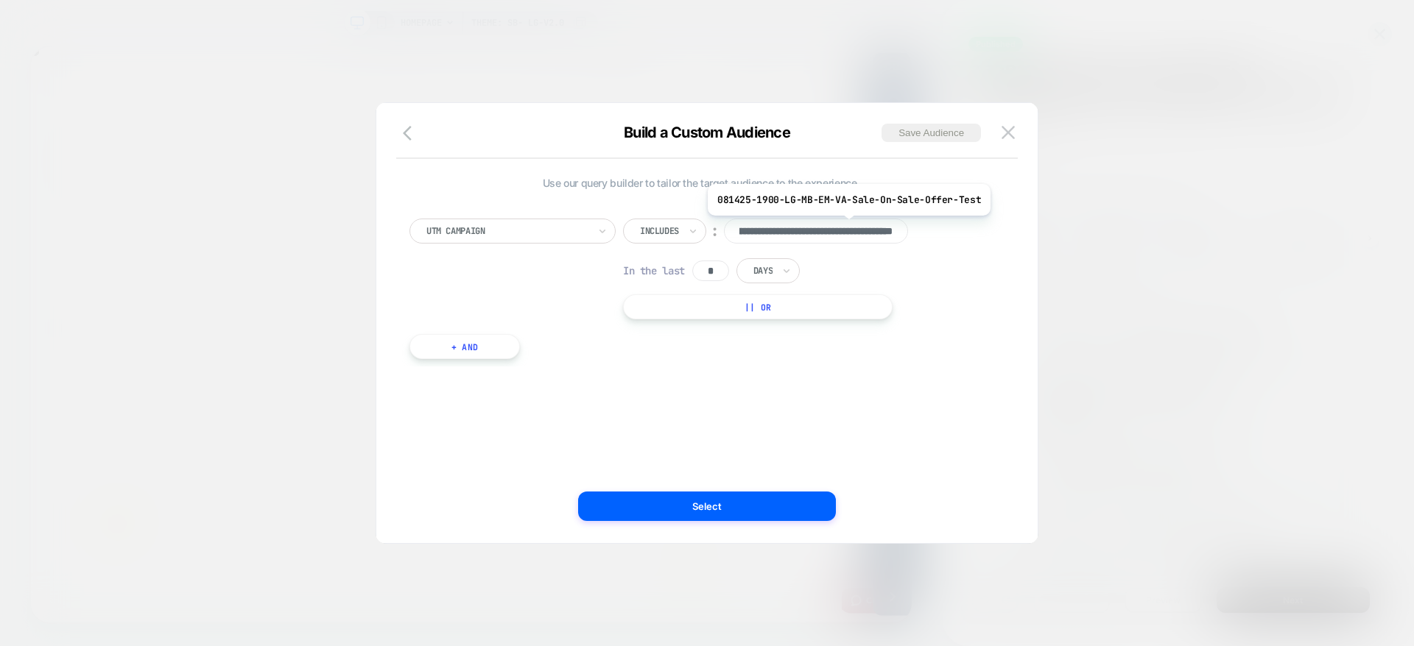
scroll to position [0, 2349]
click at [845, 227] on input "**********" at bounding box center [816, 231] width 184 height 25
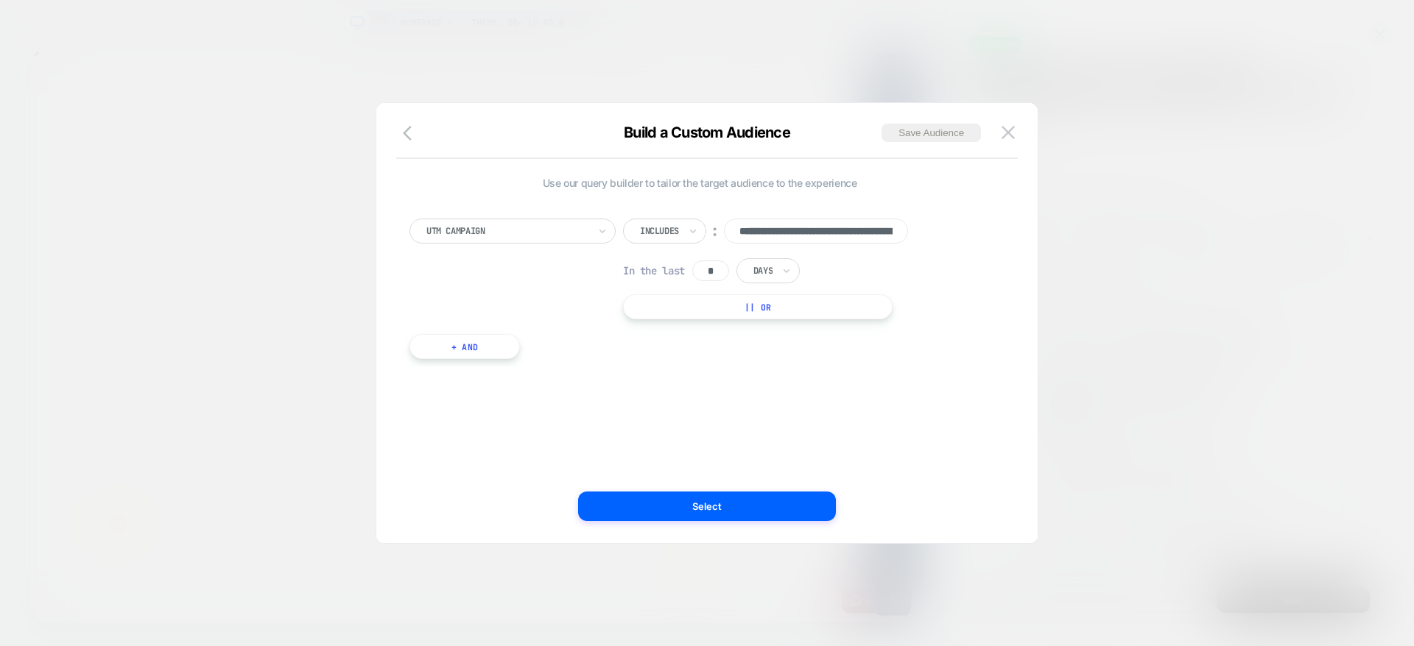
scroll to position [0, 0]
